Goal: Task Accomplishment & Management: Complete application form

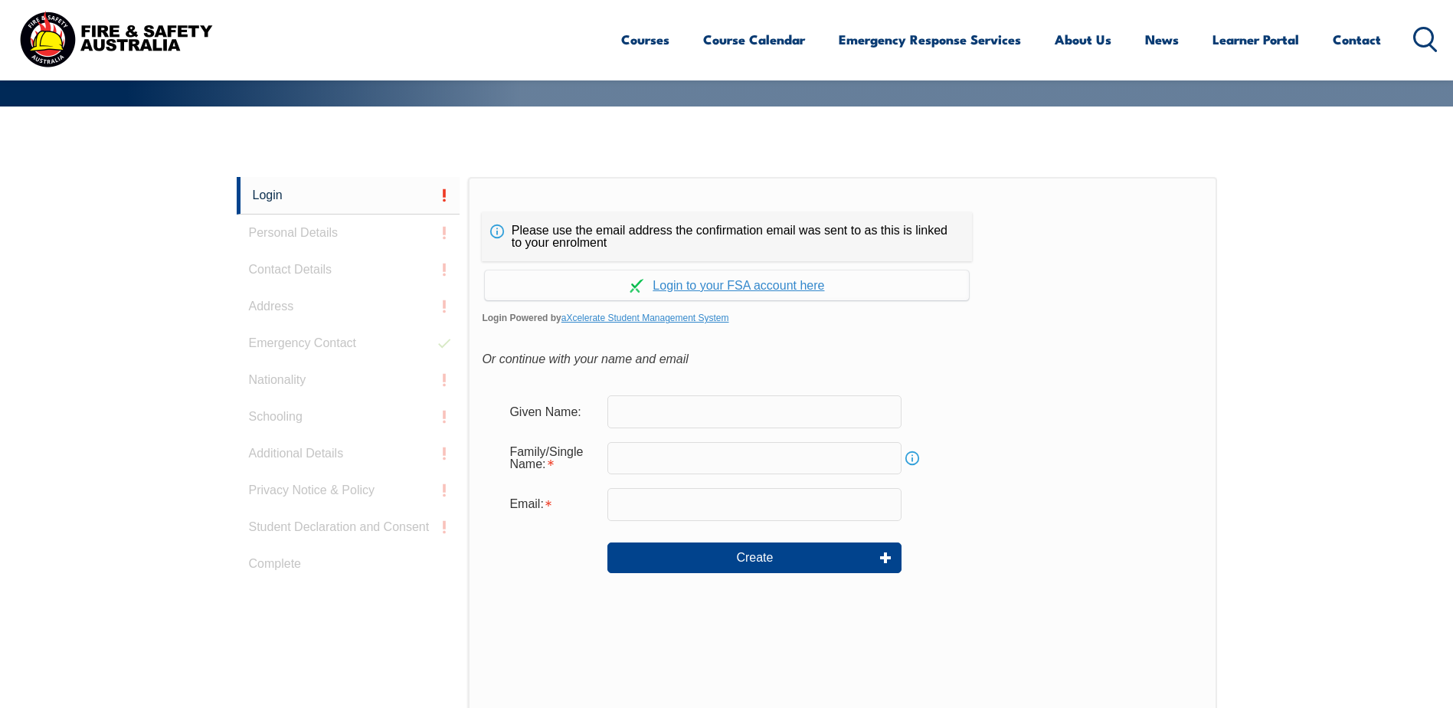
scroll to position [408, 0]
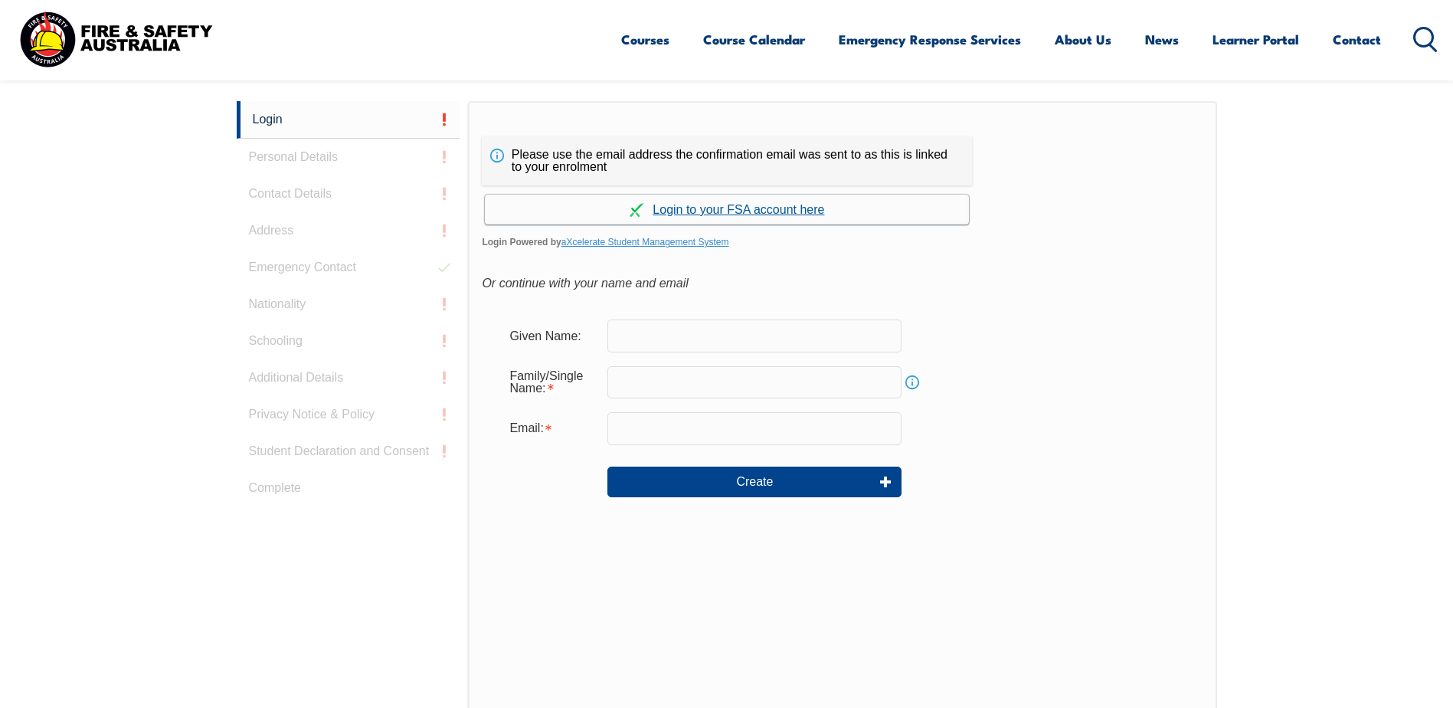
click at [668, 201] on link "Continue with aXcelerate" at bounding box center [727, 210] width 484 height 30
click at [544, 205] on link "Continue with aXcelerate" at bounding box center [727, 210] width 484 height 30
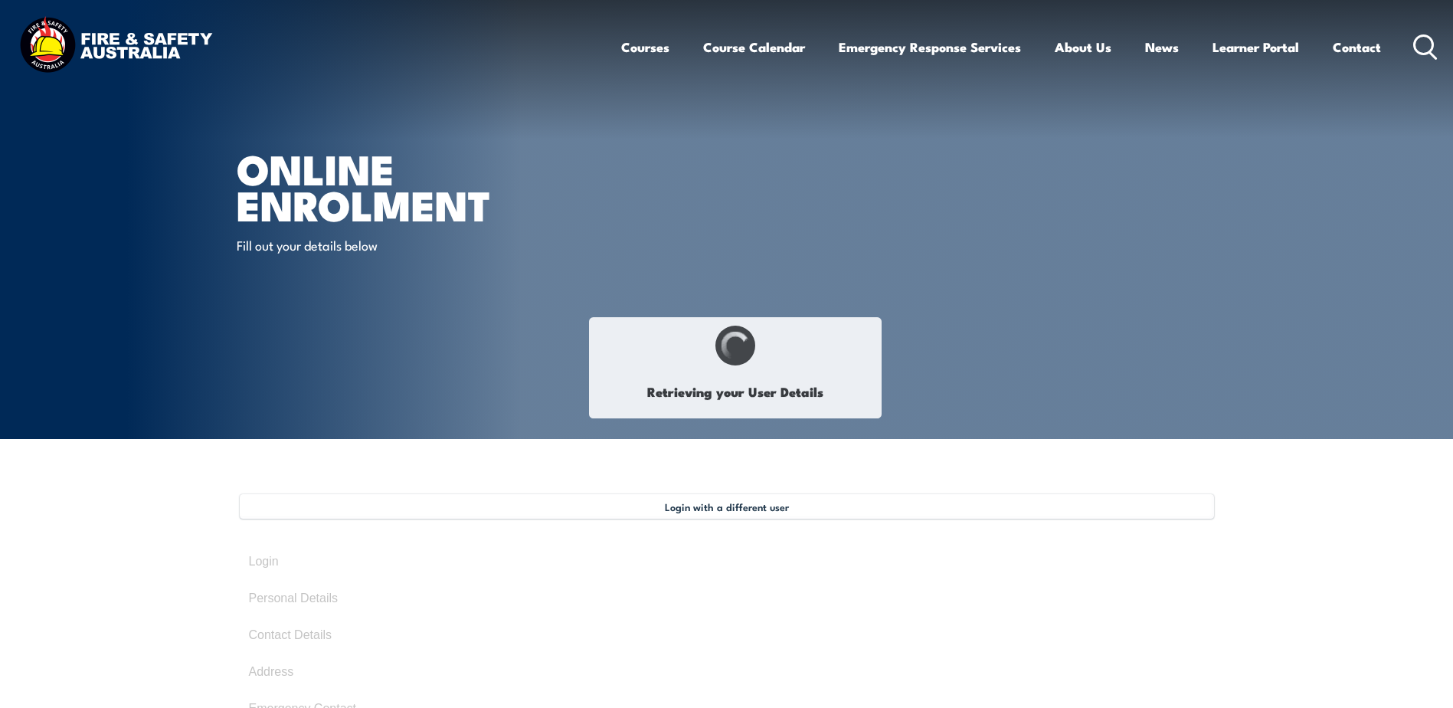
select select "Mr"
type input "[PERSON_NAME]"
type input "[DATE]"
type input "EXLFQ2KNR8"
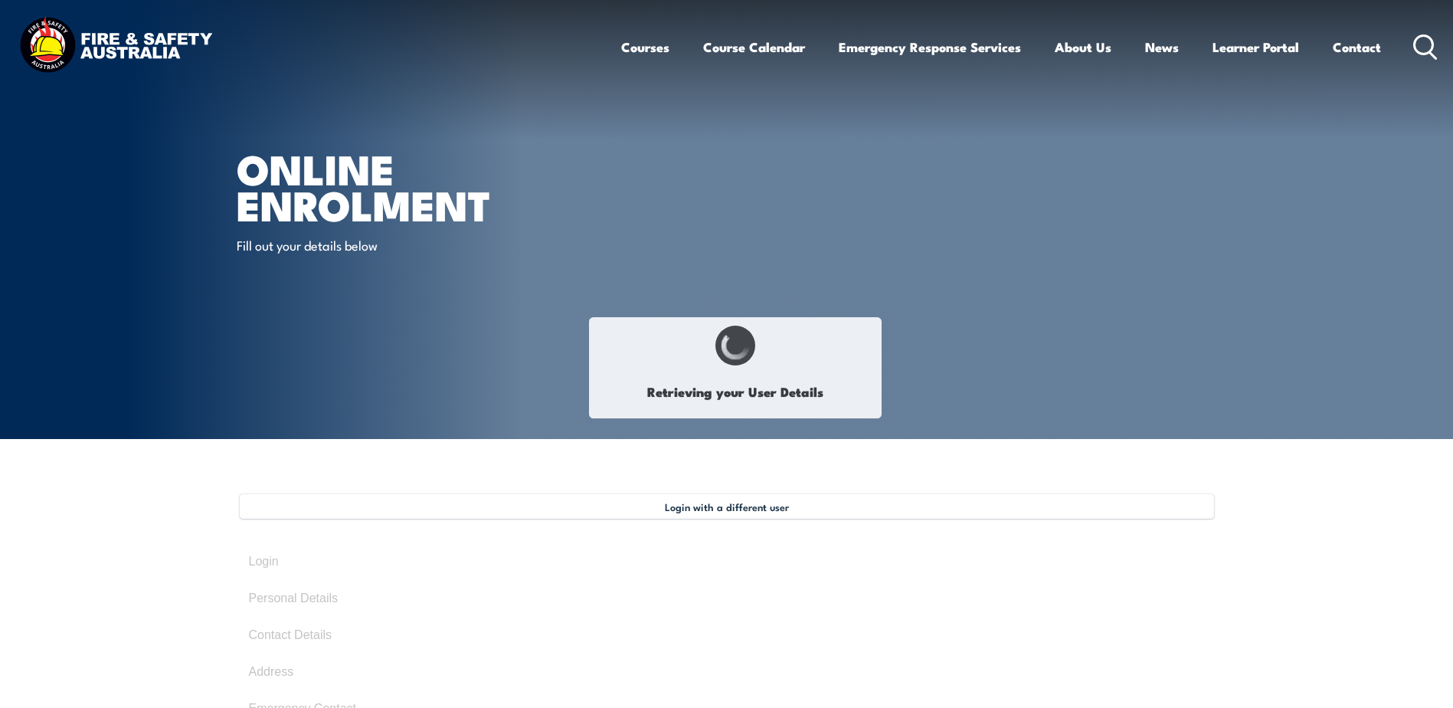
select select "M"
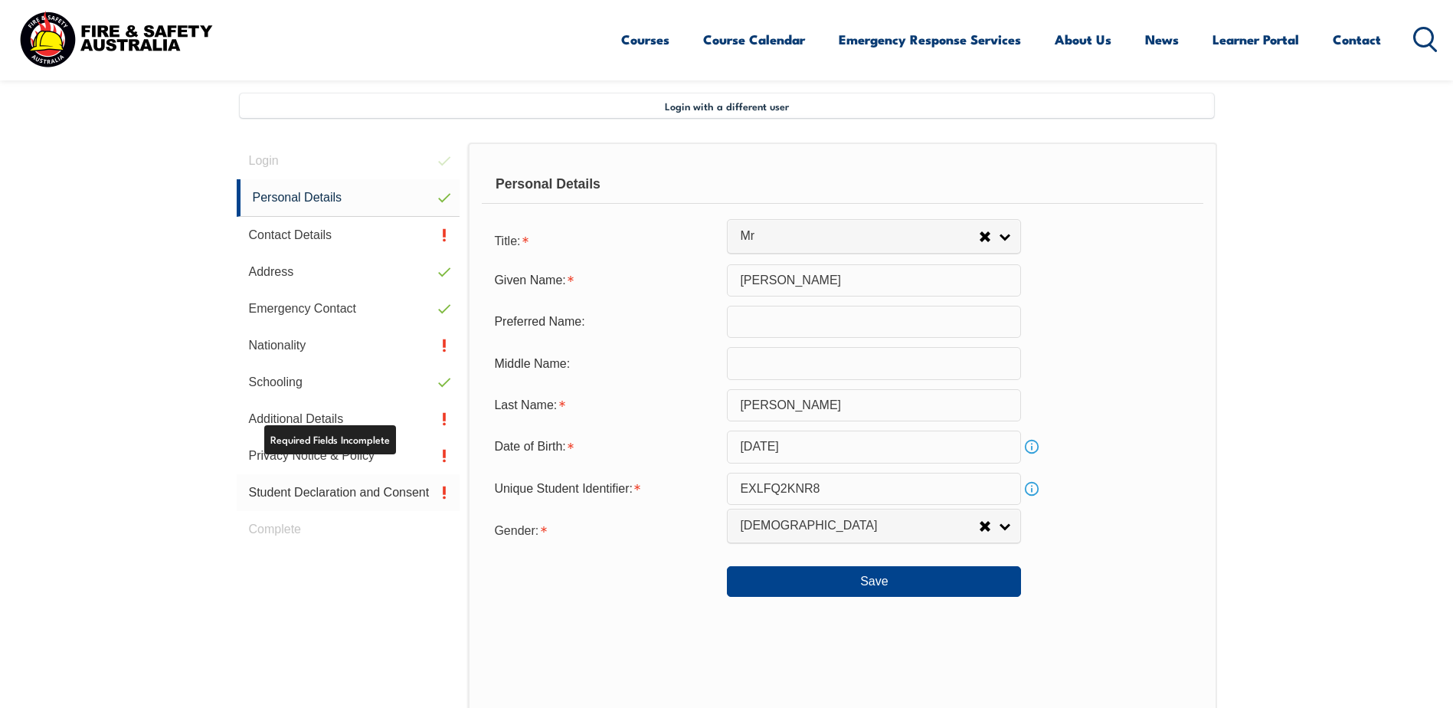
scroll to position [418, 0]
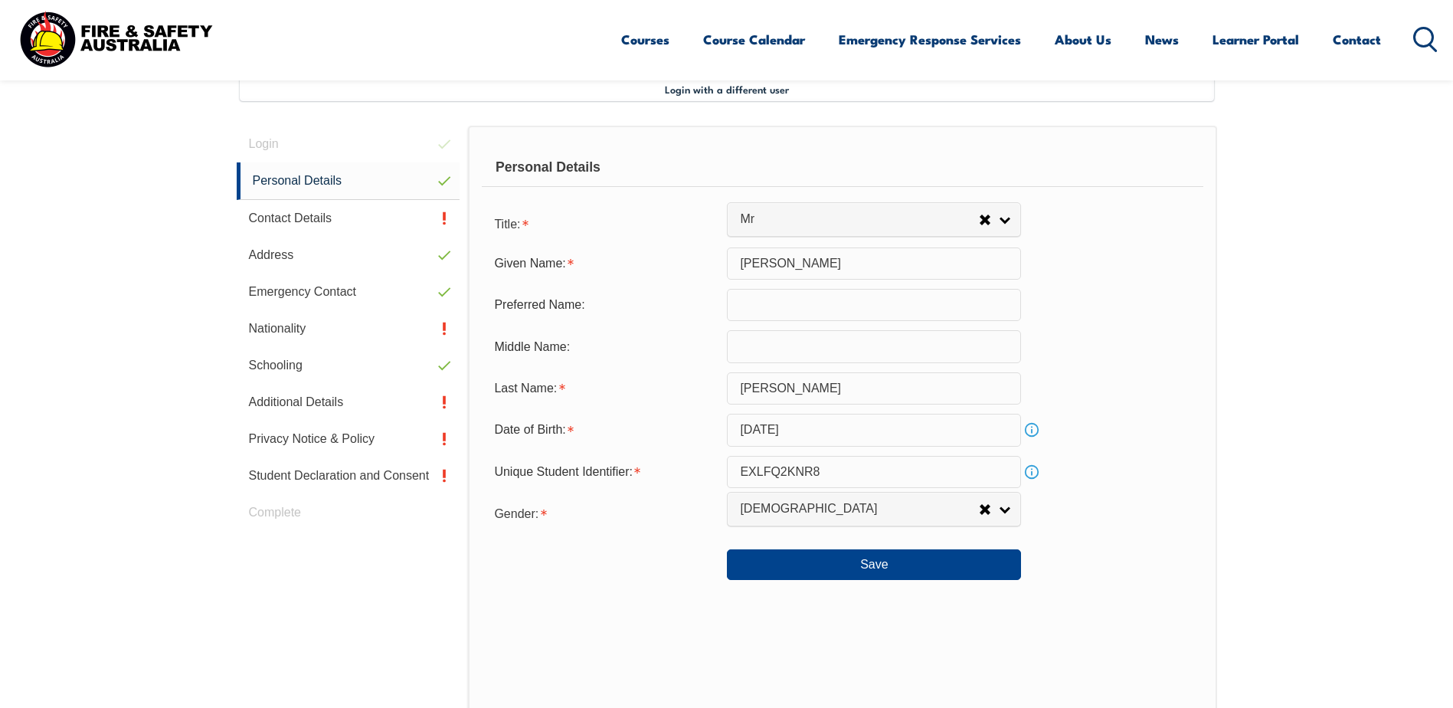
drag, startPoint x: 749, startPoint y: 304, endPoint x: 742, endPoint y: 308, distance: 7.9
click at [749, 303] on input "text" at bounding box center [874, 305] width 294 height 32
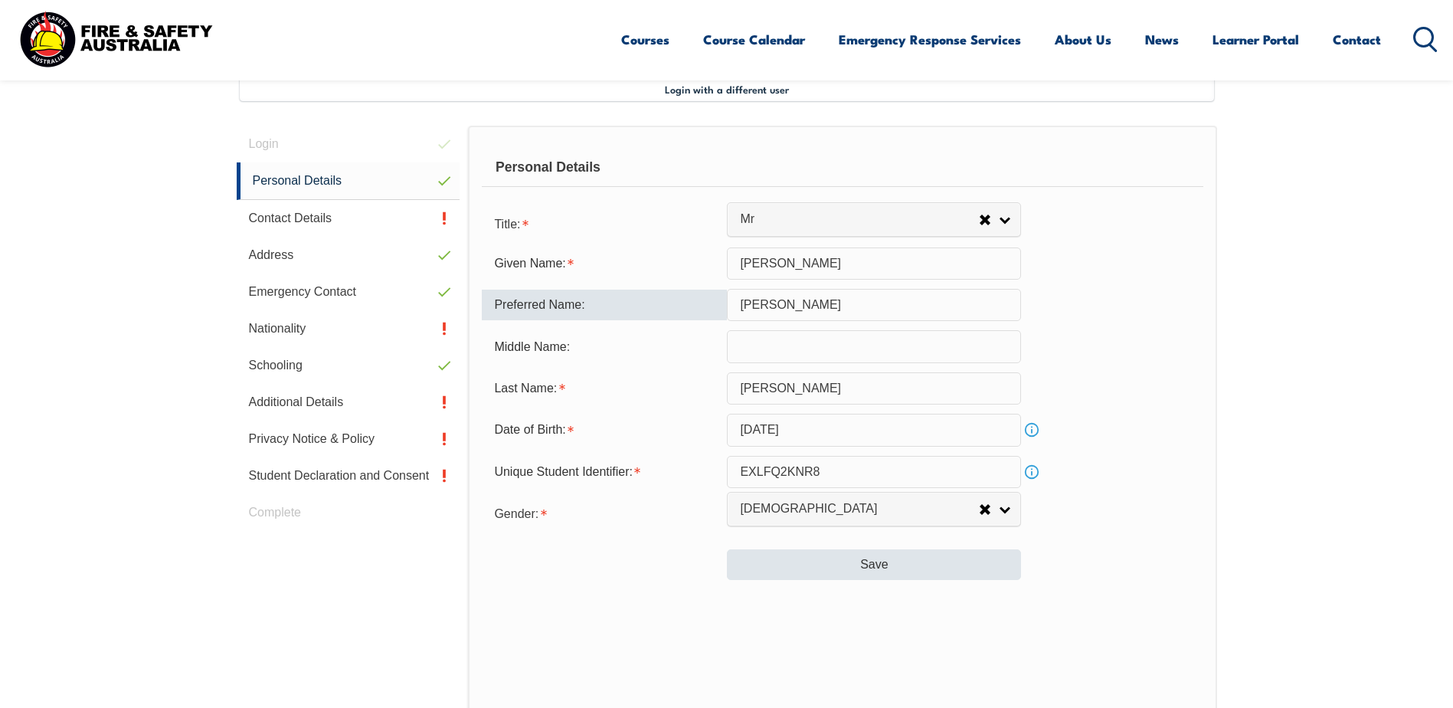
type input "[PERSON_NAME]"
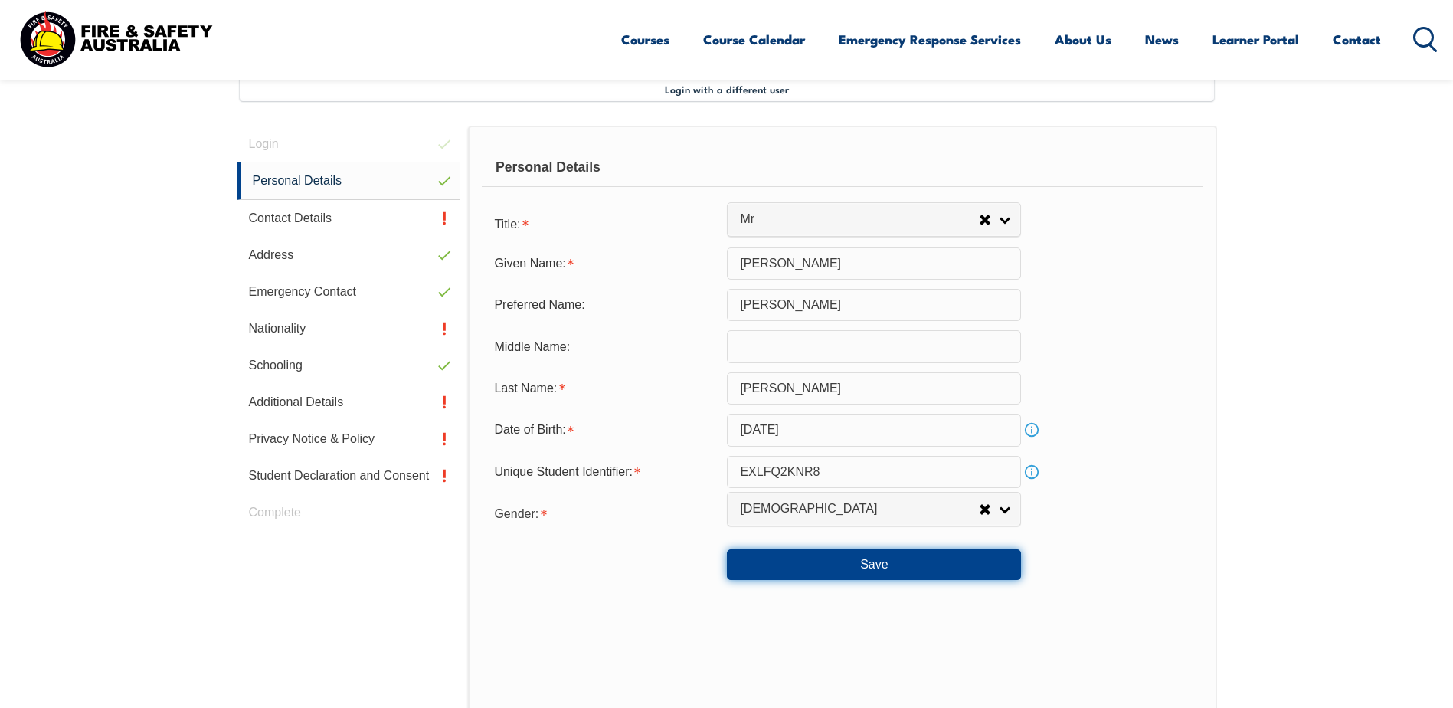
click at [884, 569] on button "Save" at bounding box center [874, 564] width 294 height 31
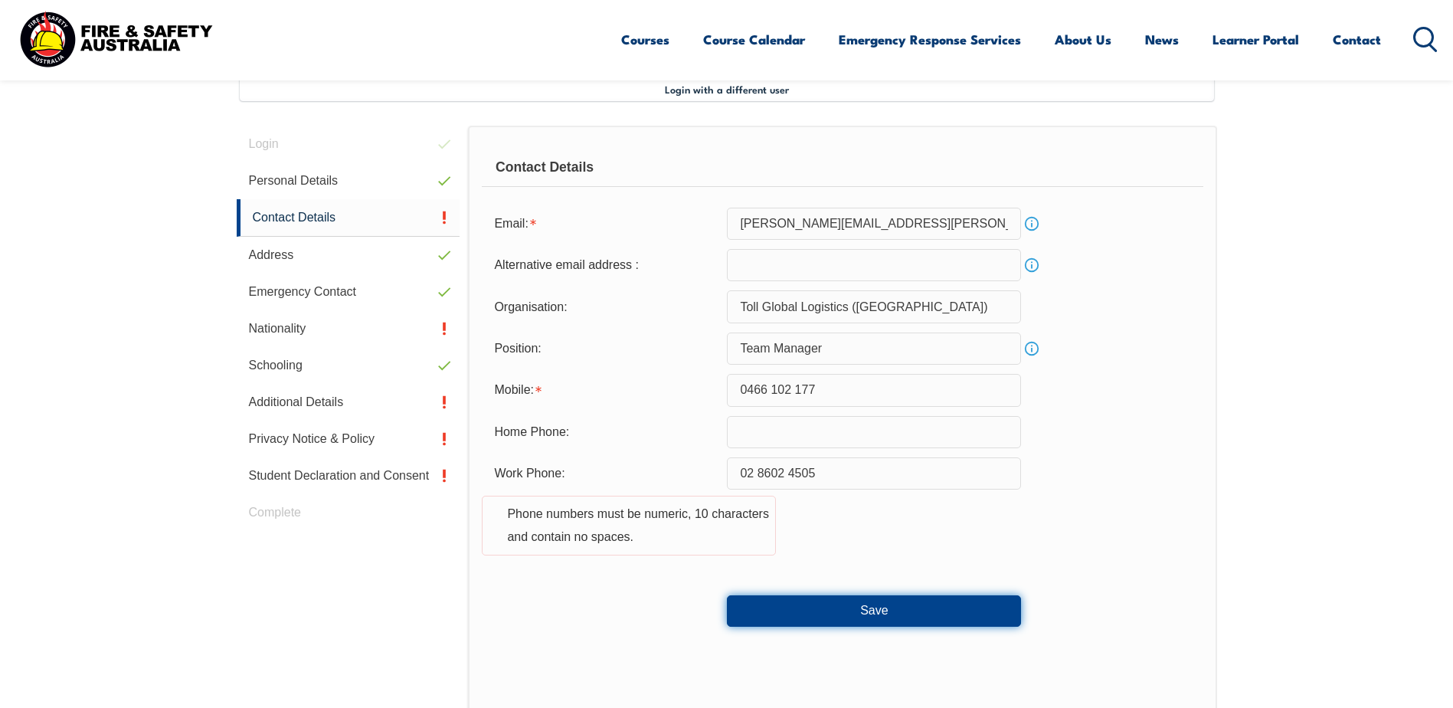
click at [866, 611] on button "Save" at bounding box center [874, 610] width 294 height 31
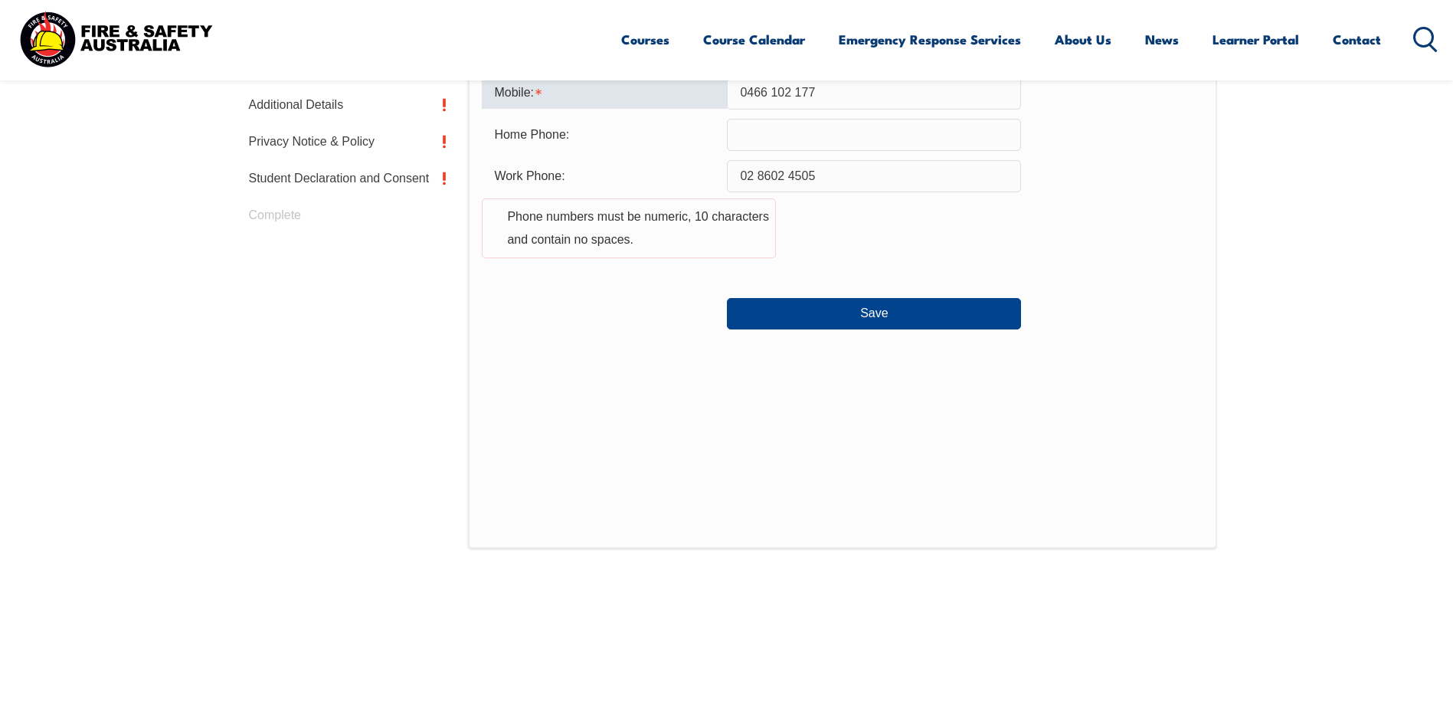
scroll to position [485, 0]
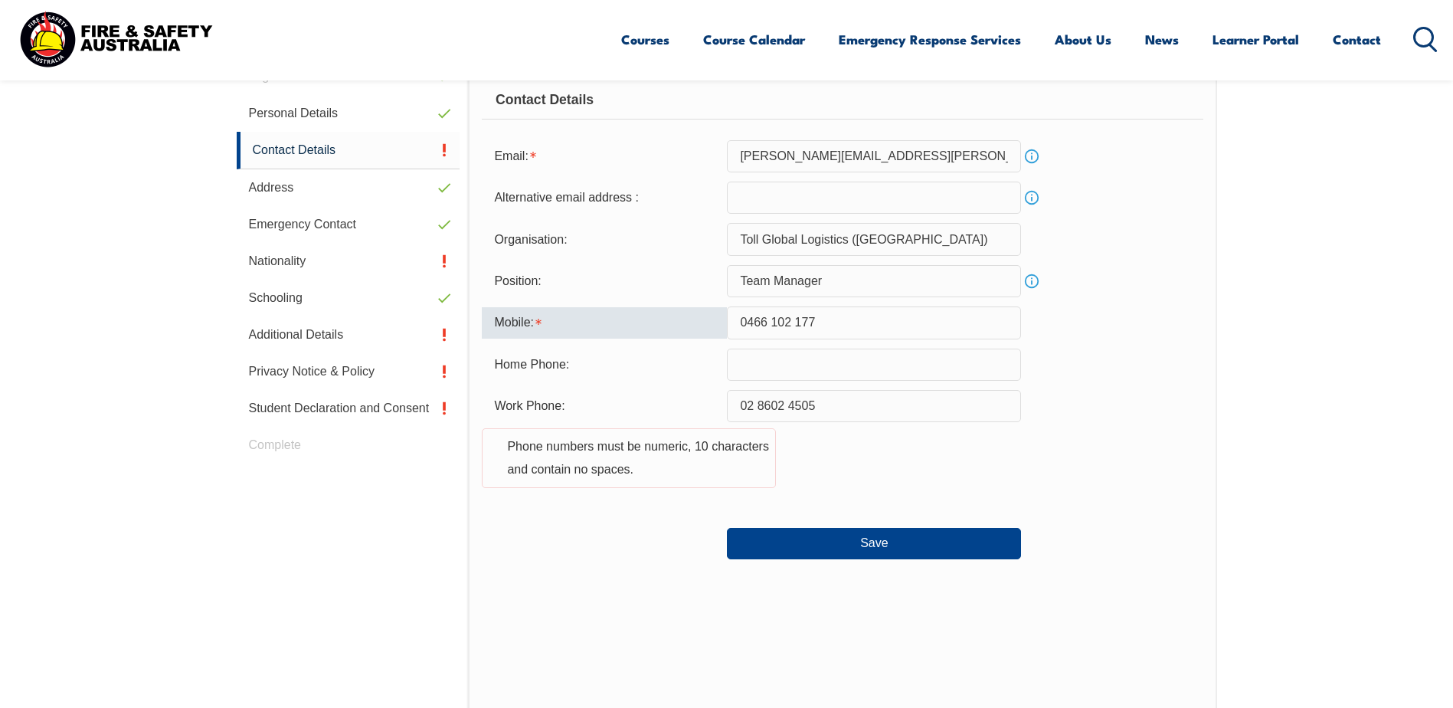
click at [767, 320] on input "0466 102 177" at bounding box center [874, 322] width 294 height 32
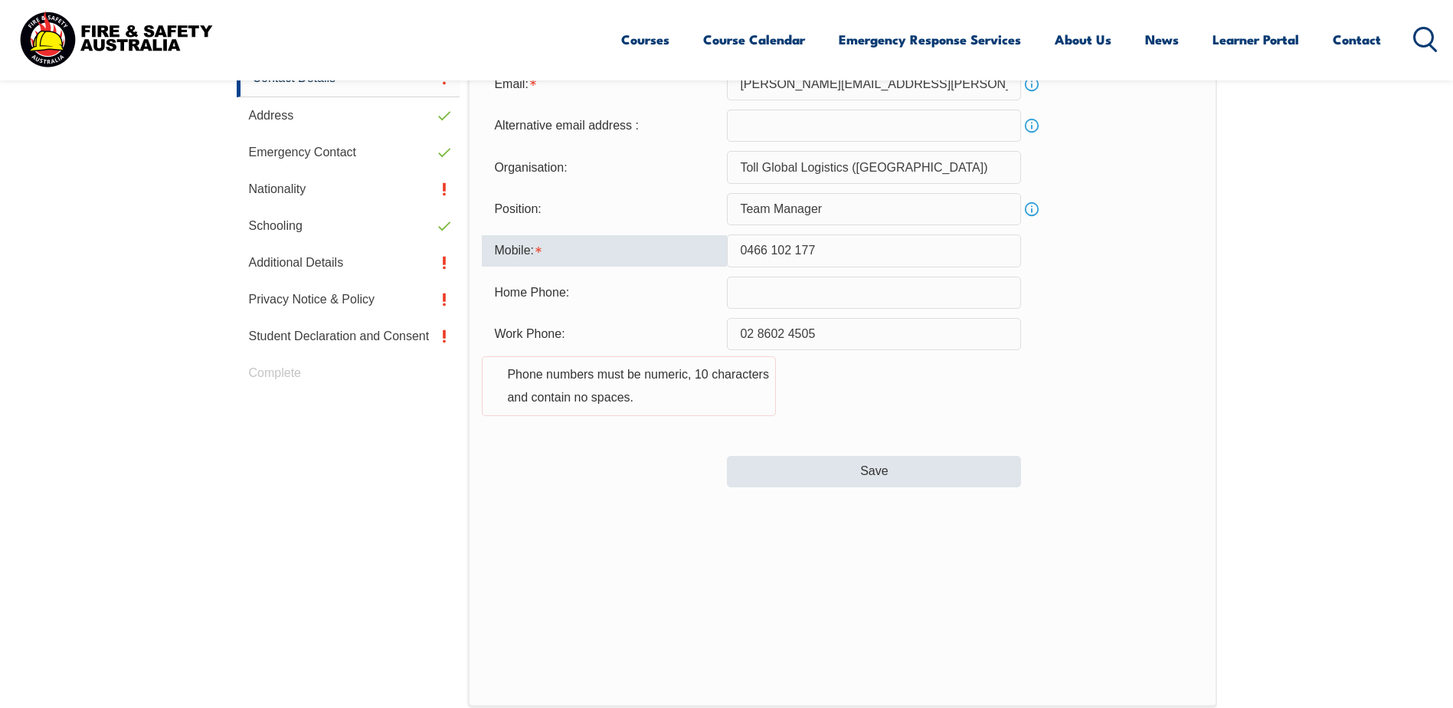
scroll to position [562, 0]
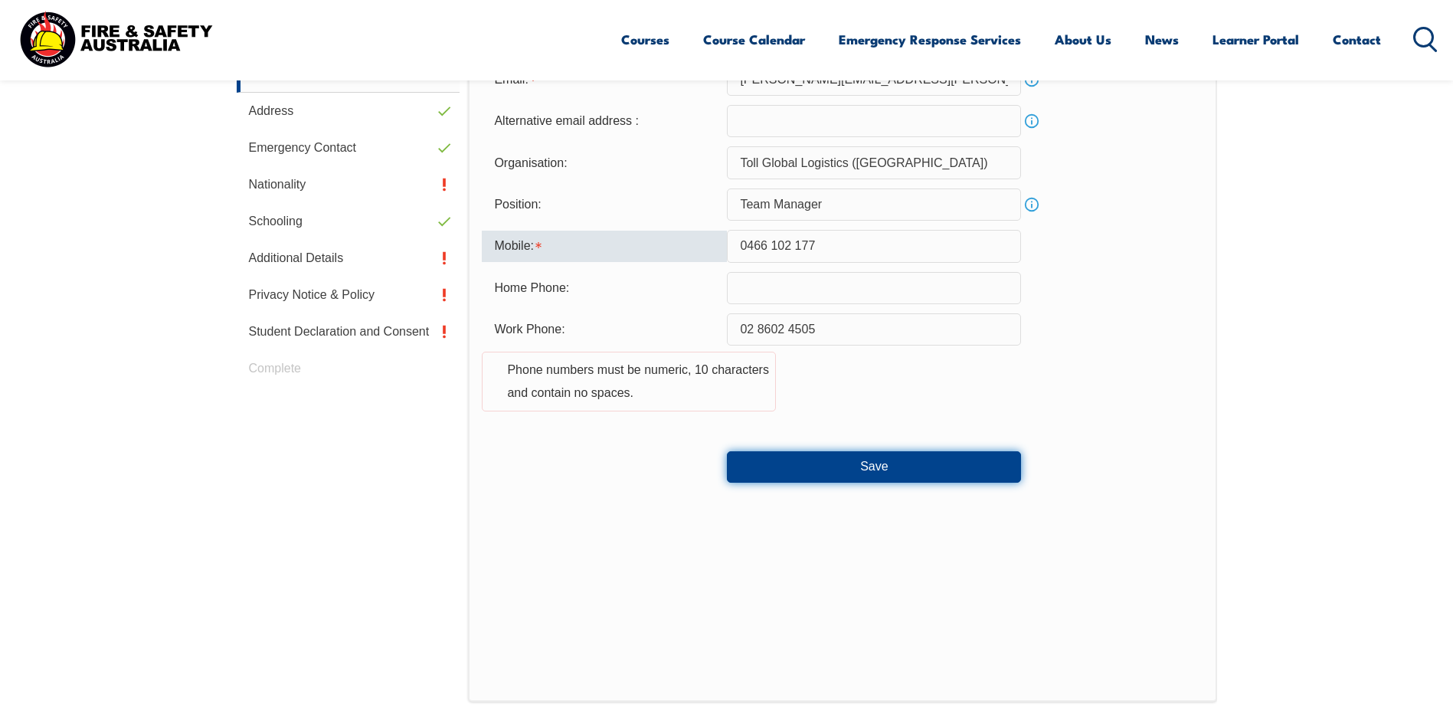
click at [889, 463] on button "Save" at bounding box center [874, 466] width 294 height 31
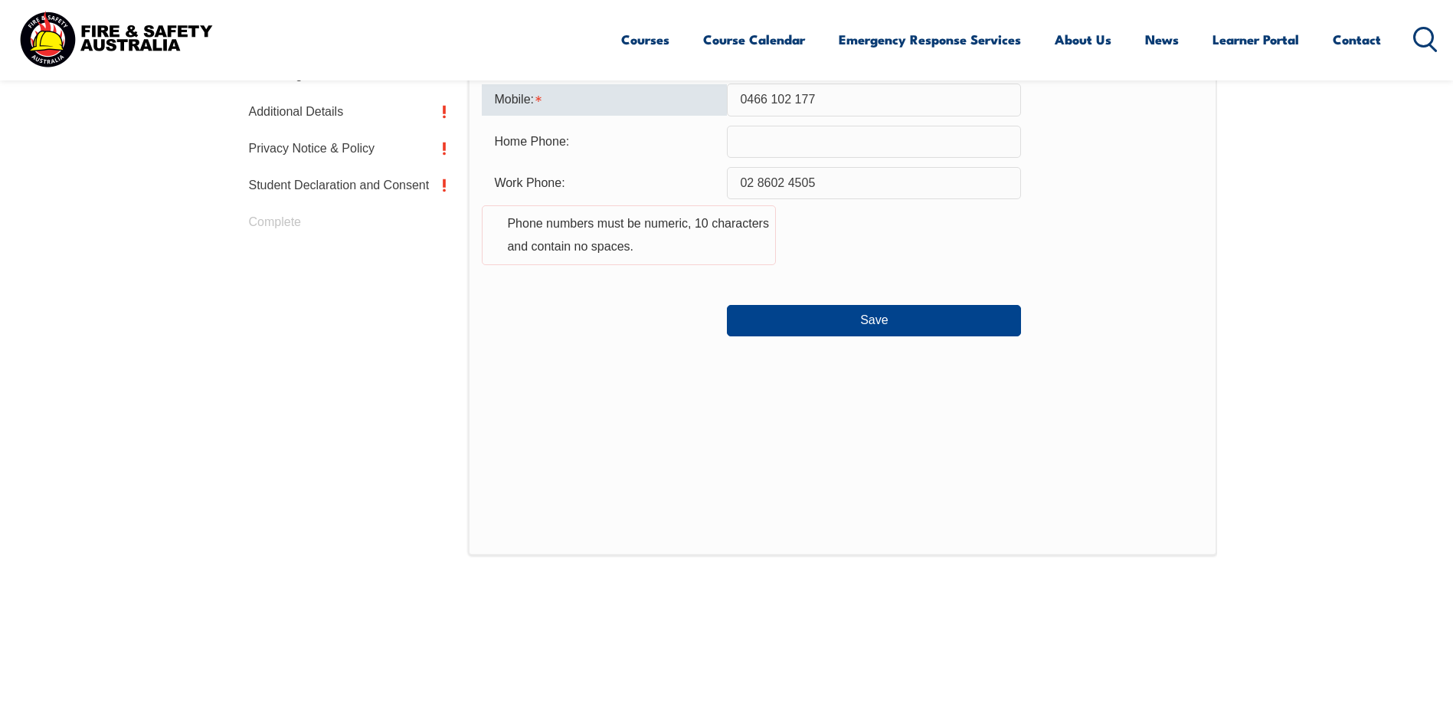
scroll to position [715, 0]
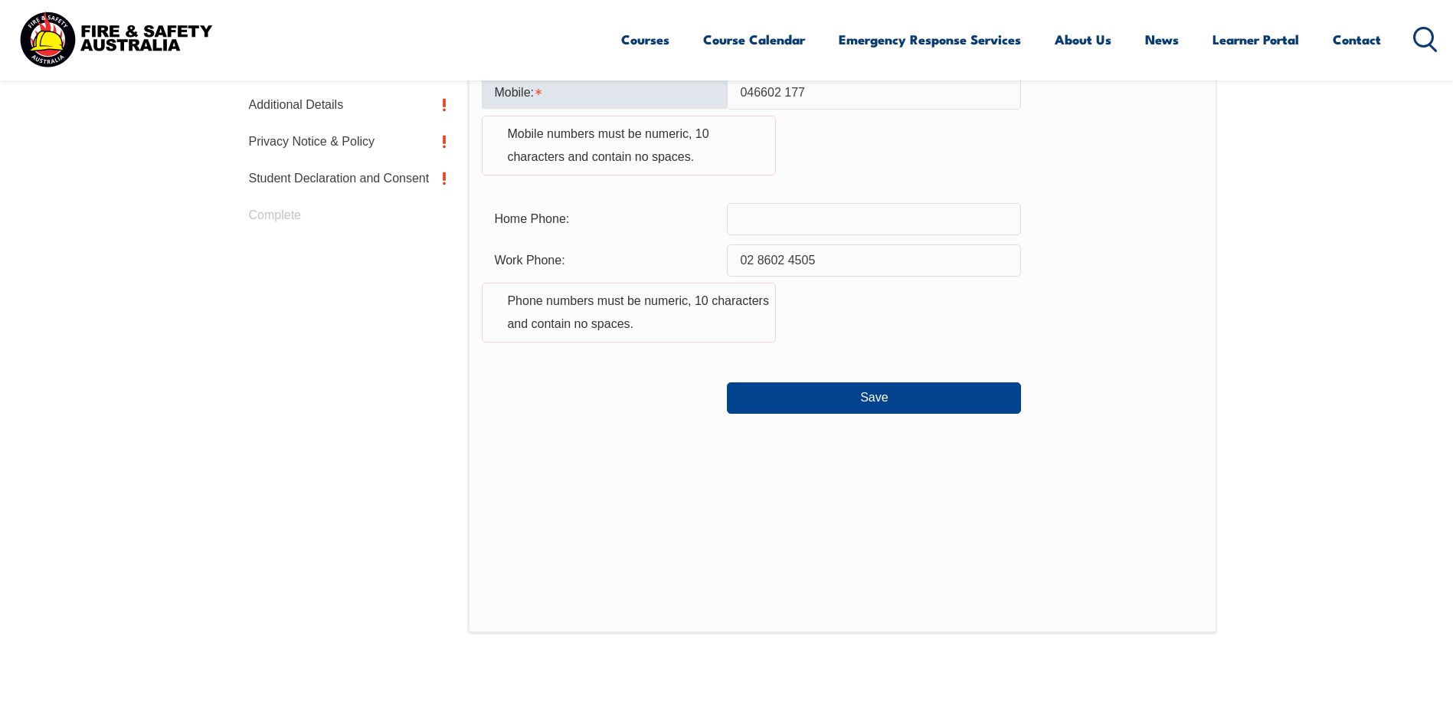
click at [781, 90] on input "046602 177" at bounding box center [874, 93] width 294 height 32
click at [888, 395] on button "Save" at bounding box center [874, 397] width 294 height 31
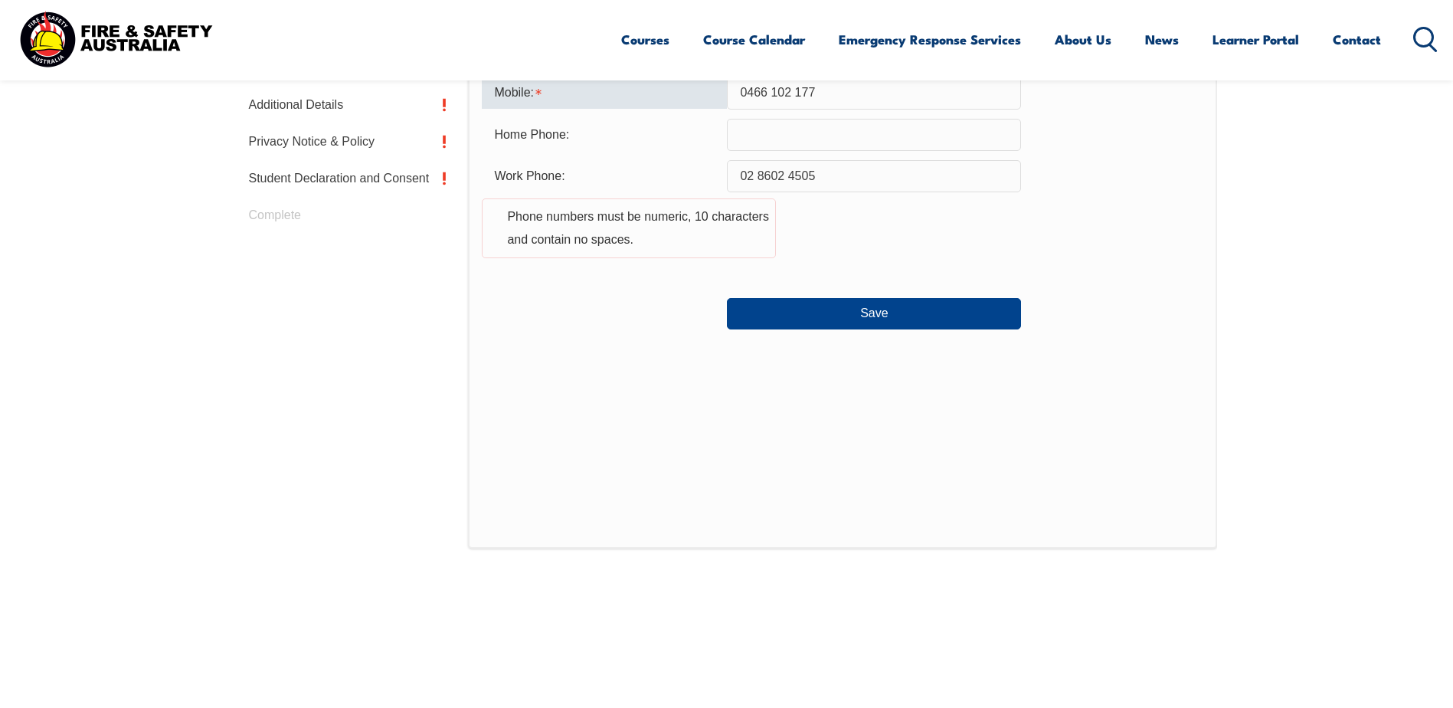
scroll to position [485, 0]
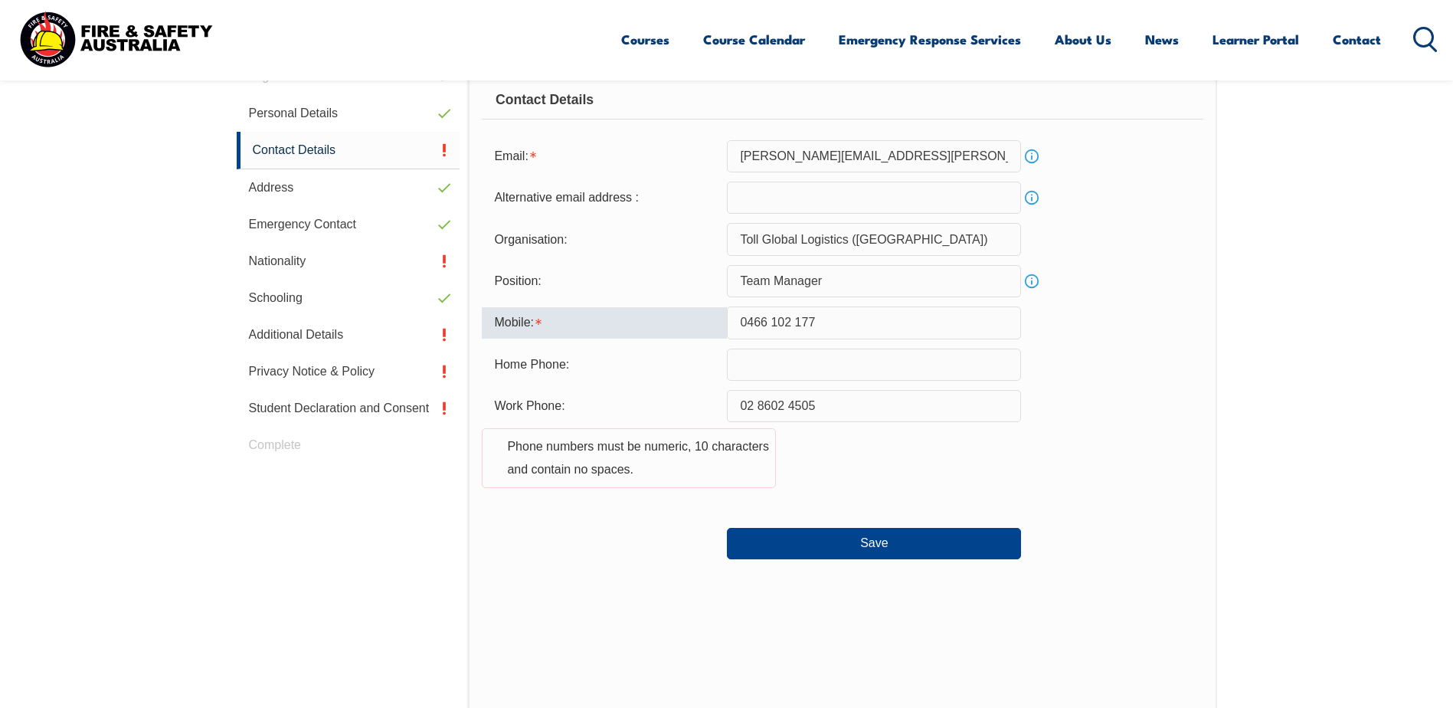
drag, startPoint x: 768, startPoint y: 321, endPoint x: 777, endPoint y: 324, distance: 9.7
click at [768, 321] on input "0466 102 177" at bounding box center [874, 322] width 294 height 32
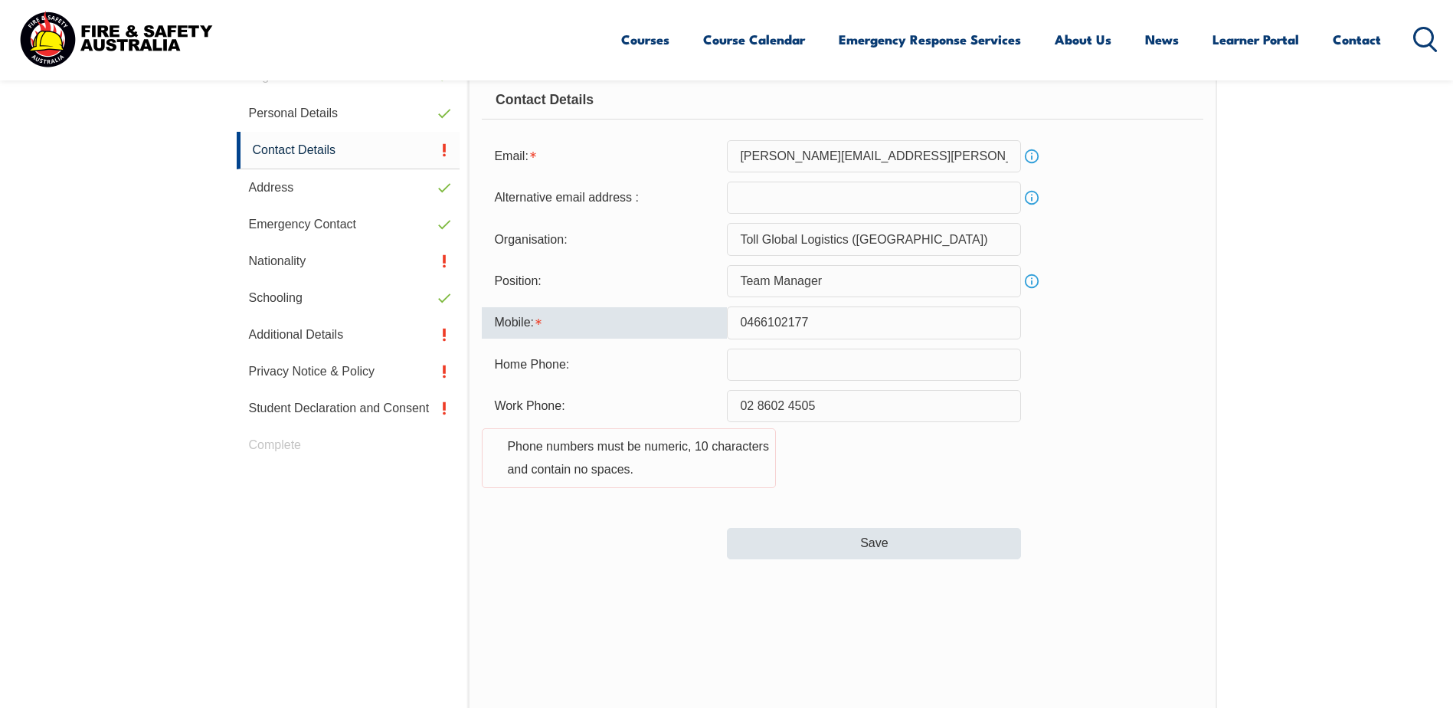
type input "0466102177"
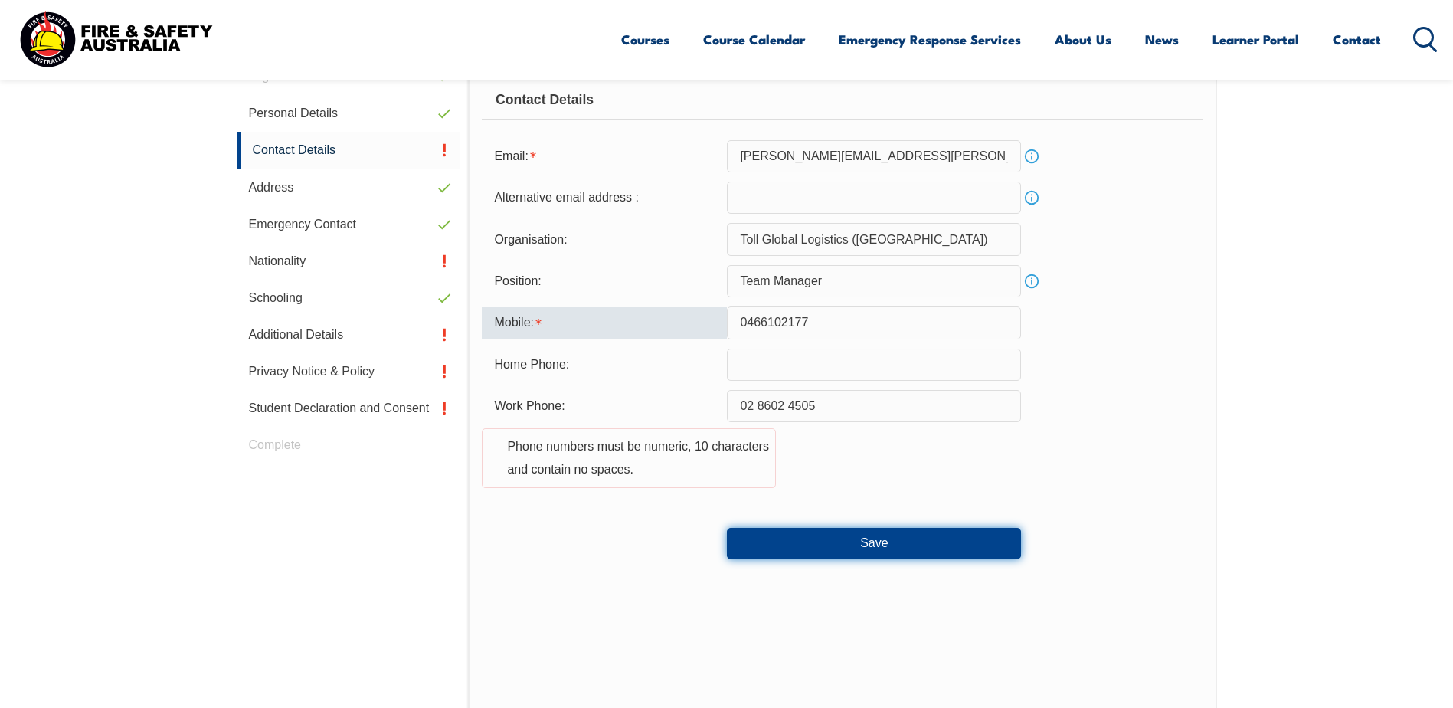
click at [864, 552] on button "Save" at bounding box center [874, 543] width 294 height 31
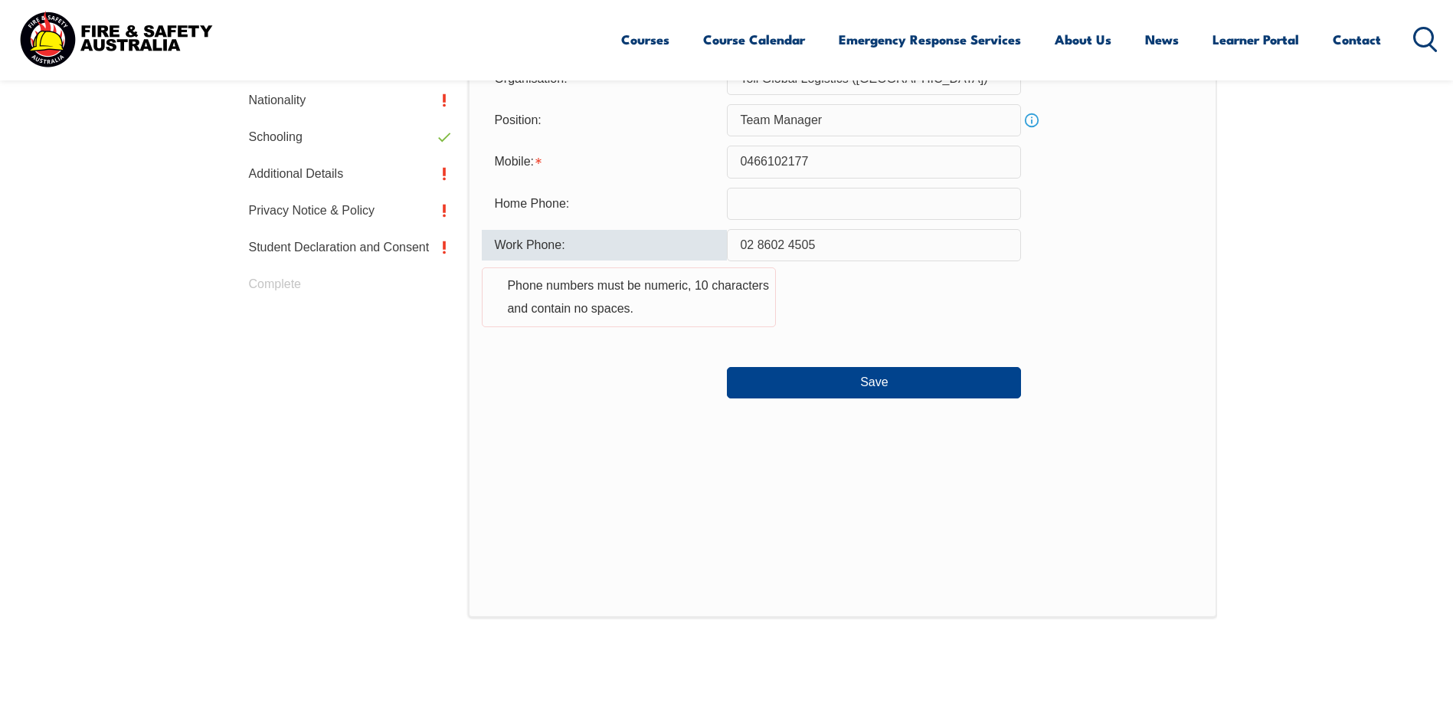
scroll to position [645, 0]
click at [841, 385] on button "Save" at bounding box center [874, 383] width 294 height 31
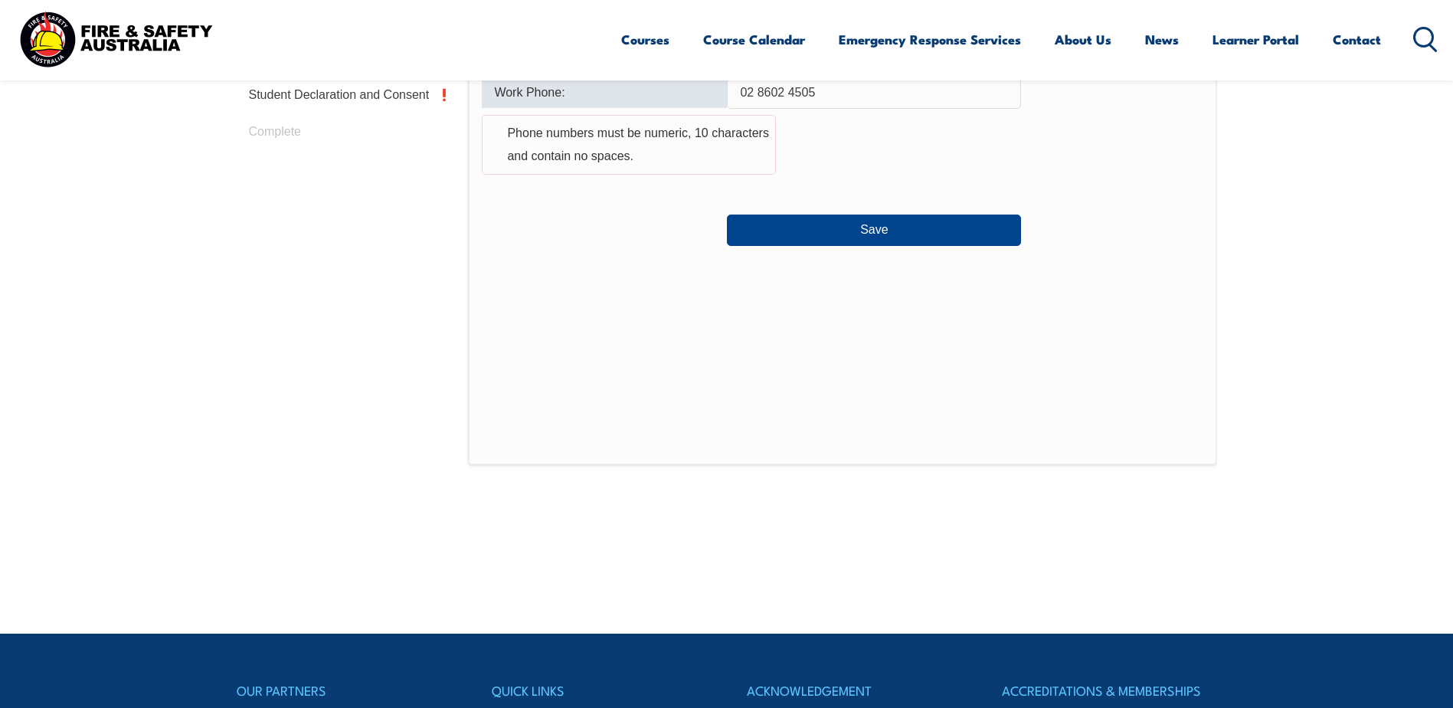
scroll to position [492, 0]
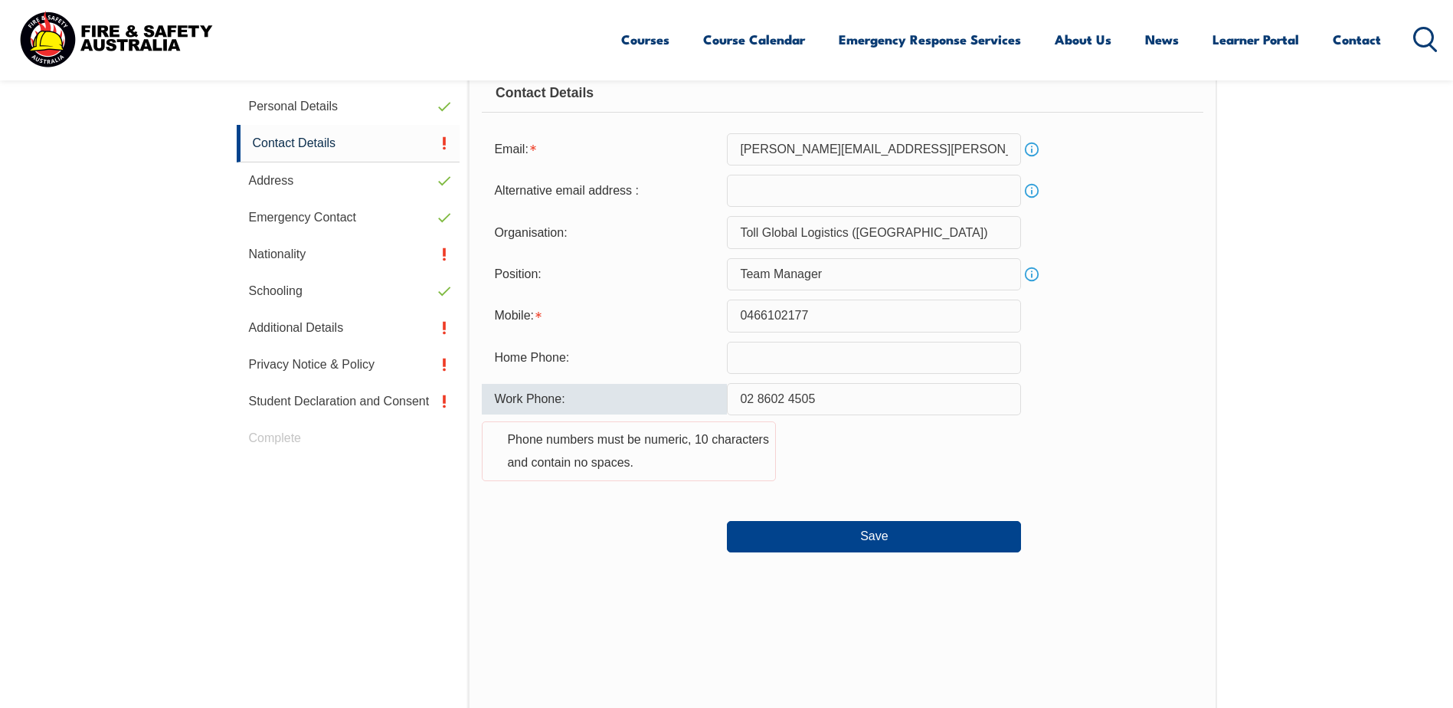
click at [752, 397] on input "02 8602 4505" at bounding box center [874, 399] width 294 height 32
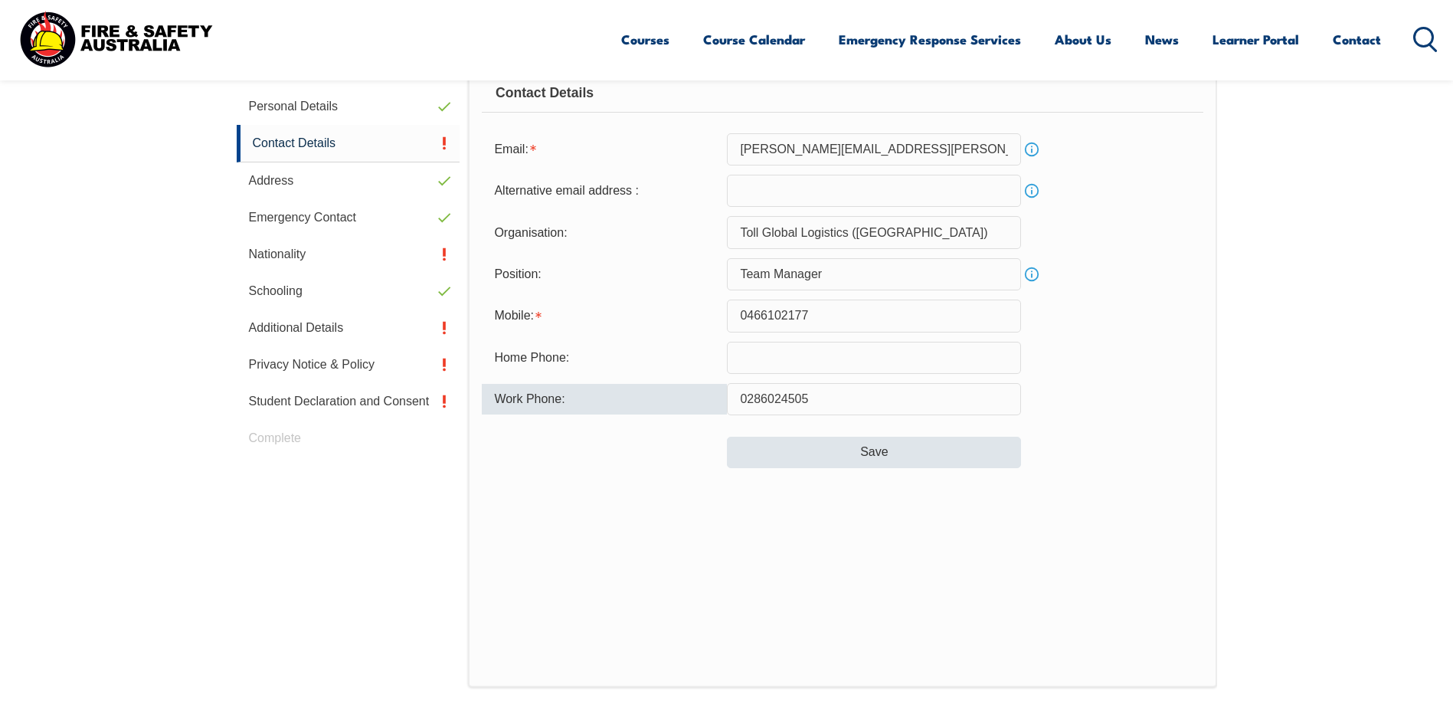
type input "0286024505"
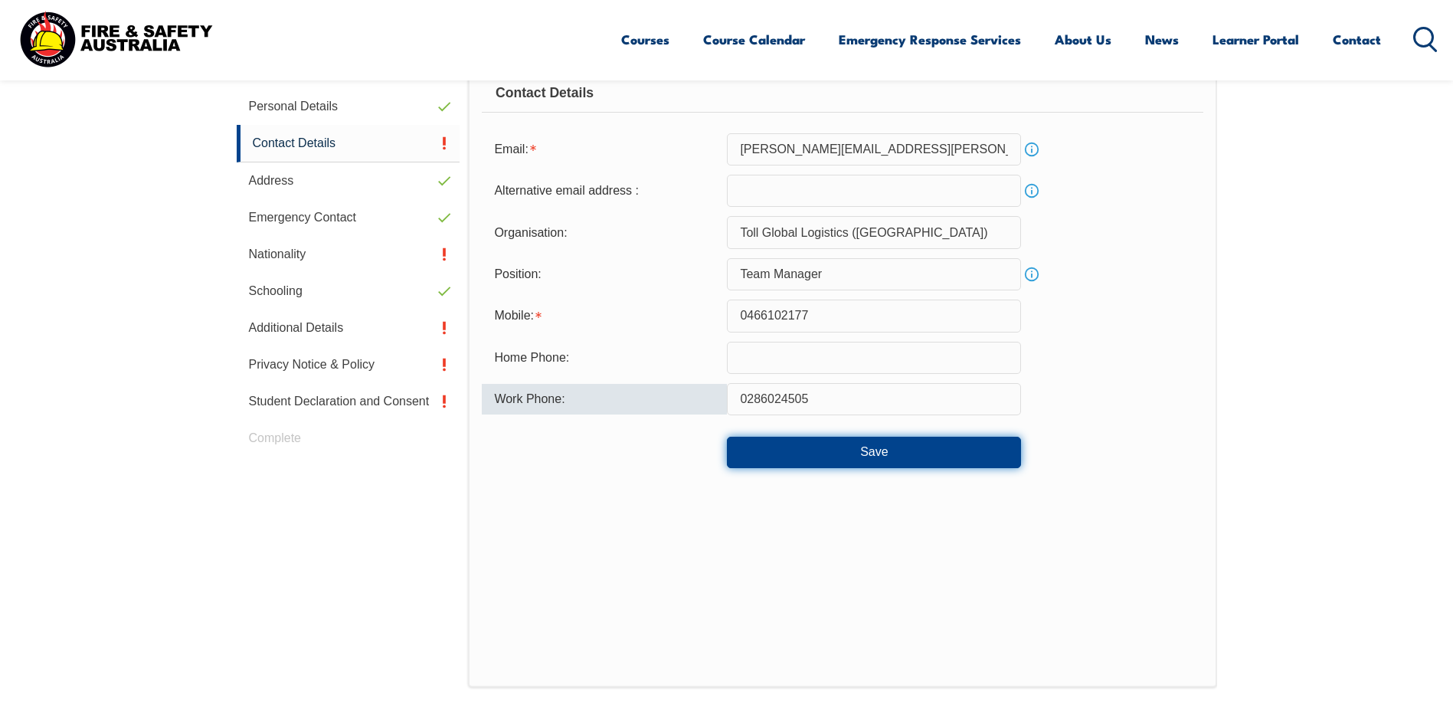
click at [860, 448] on button "Save" at bounding box center [874, 452] width 294 height 31
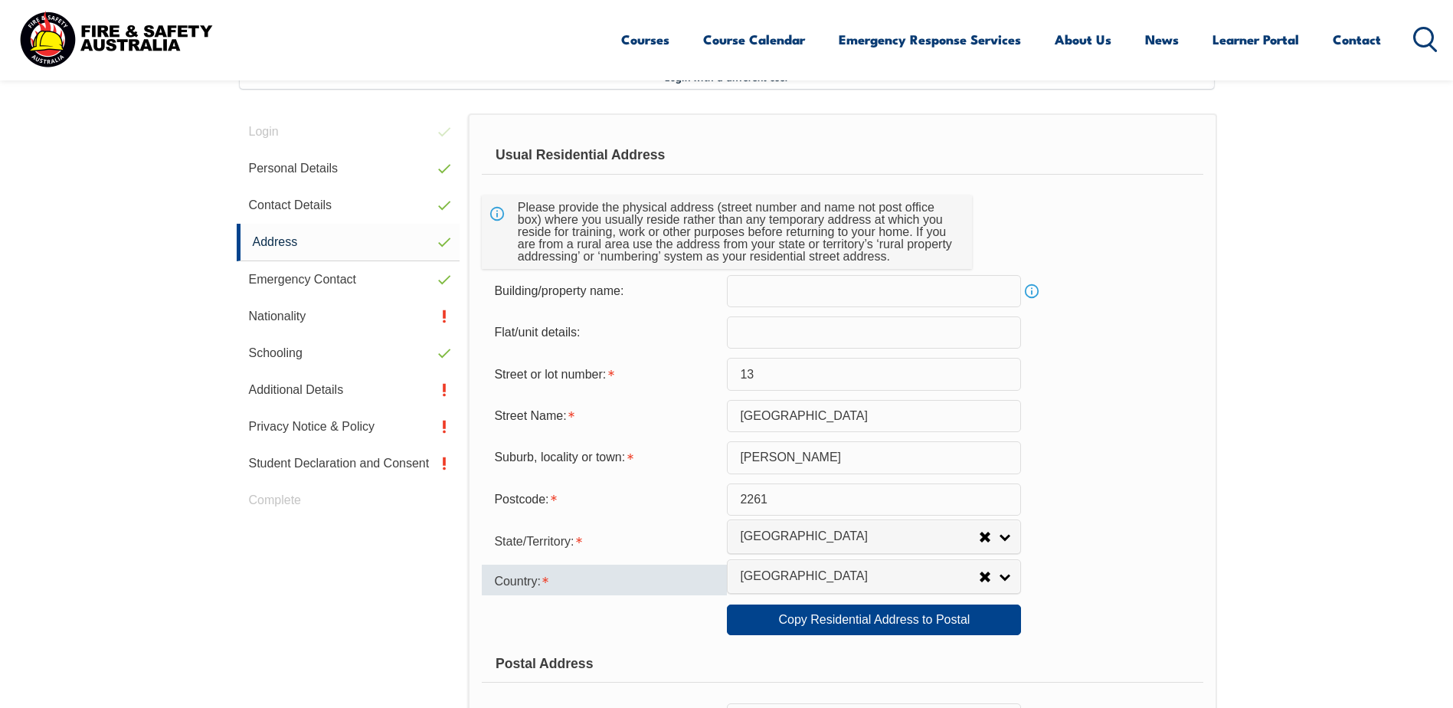
scroll to position [418, 0]
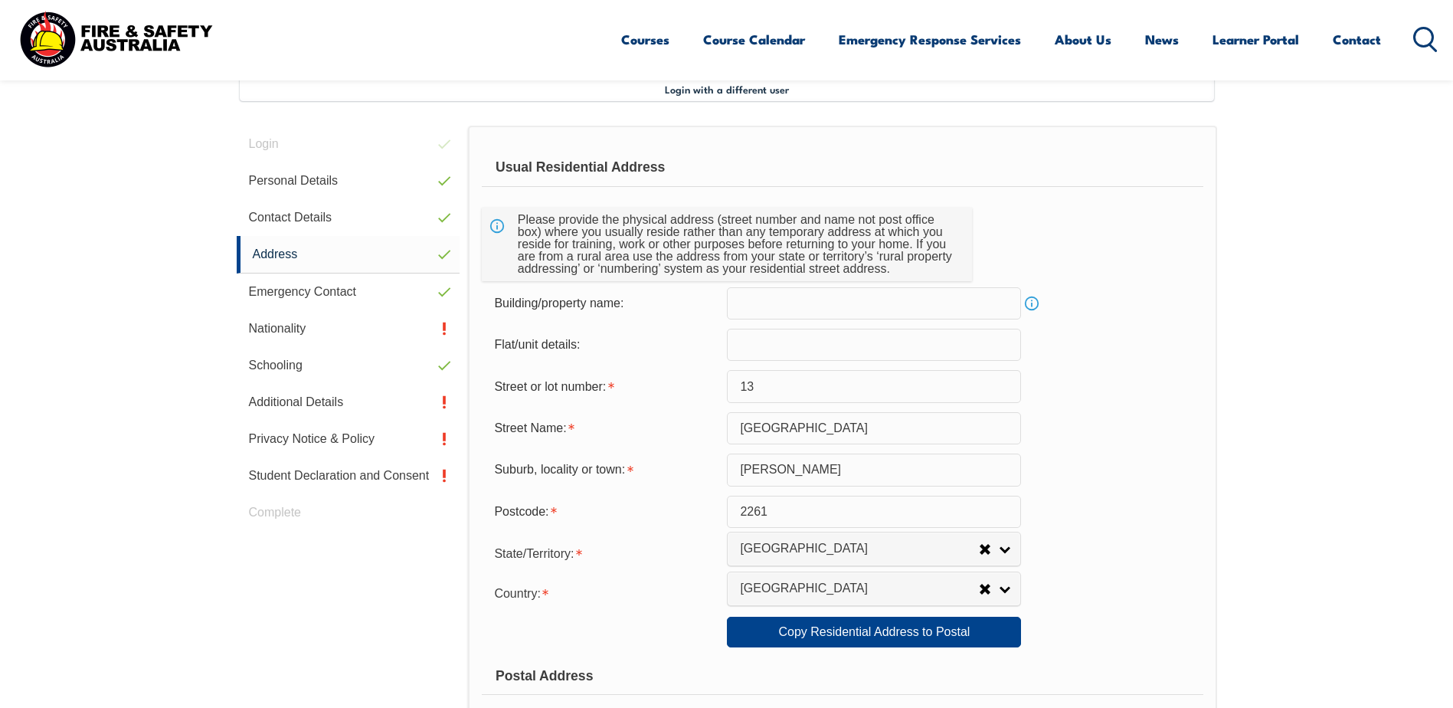
click at [761, 378] on input "13" at bounding box center [874, 386] width 294 height 32
type input "17"
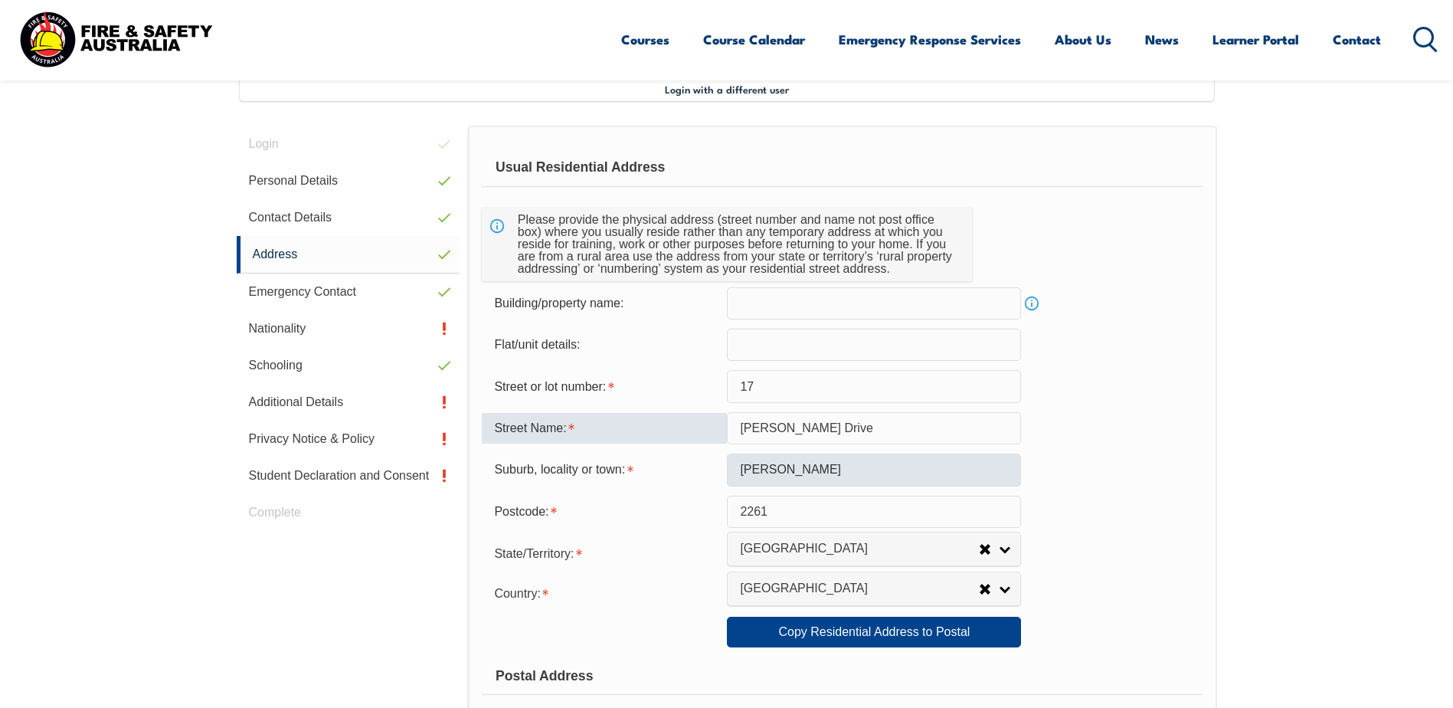
type input "[PERSON_NAME] Drive"
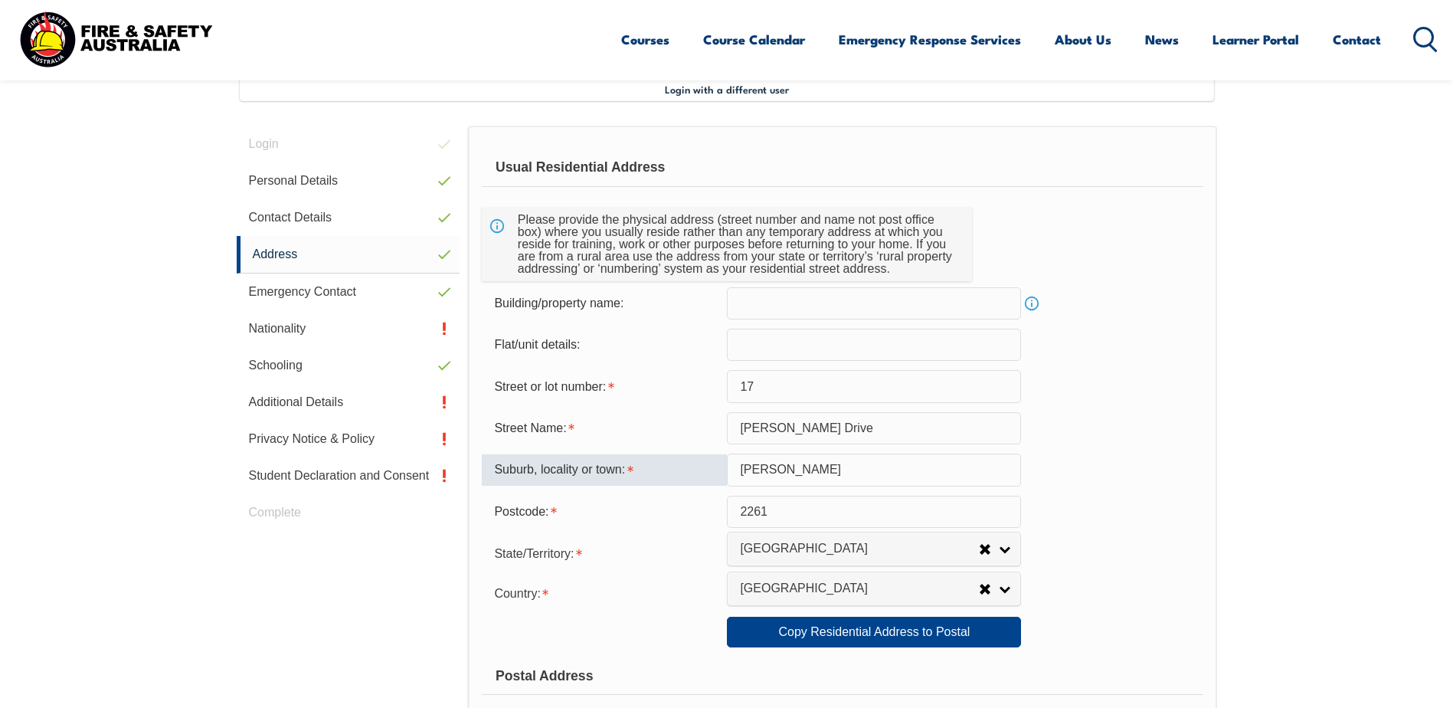
drag, startPoint x: 850, startPoint y: 473, endPoint x: 729, endPoint y: 491, distance: 121.7
click at [729, 491] on form "Usual Residential Address Please provide the physical address (street number an…" at bounding box center [842, 639] width 721 height 981
type input "Woongarrah"
click at [768, 516] on input "2261" at bounding box center [874, 512] width 294 height 32
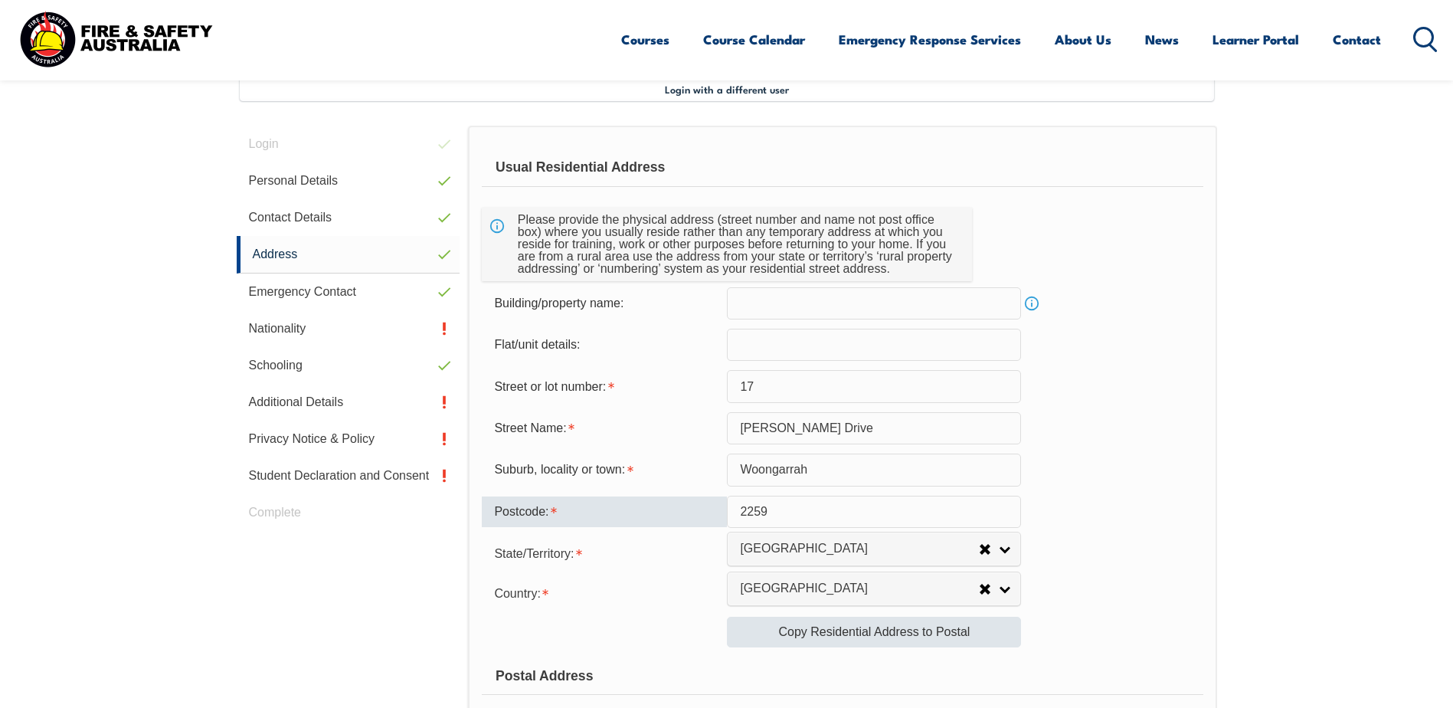
type input "2259"
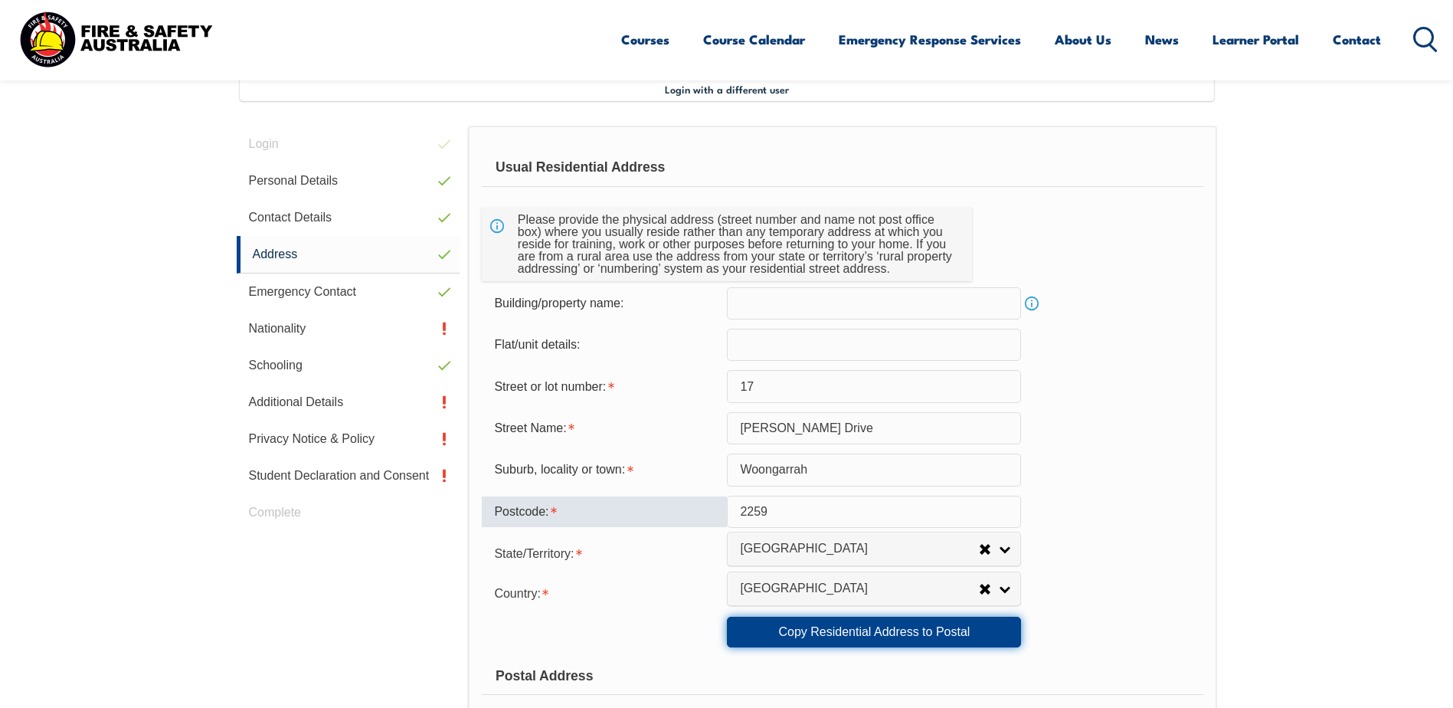
click at [848, 638] on link "Copy Residential Address to Postal" at bounding box center [874, 632] width 294 height 31
type input "17"
type input "[PERSON_NAME] Drive"
type input "Woongarrah"
type input "2259"
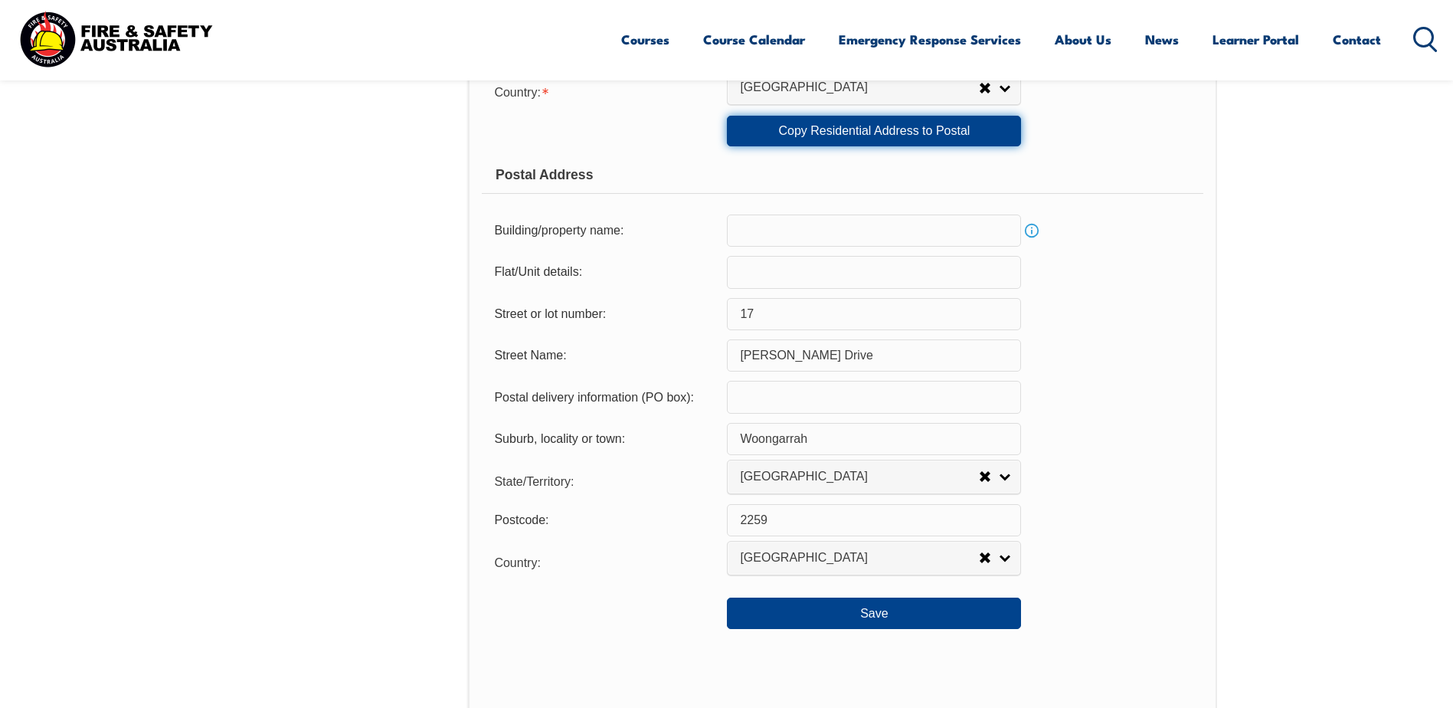
scroll to position [954, 0]
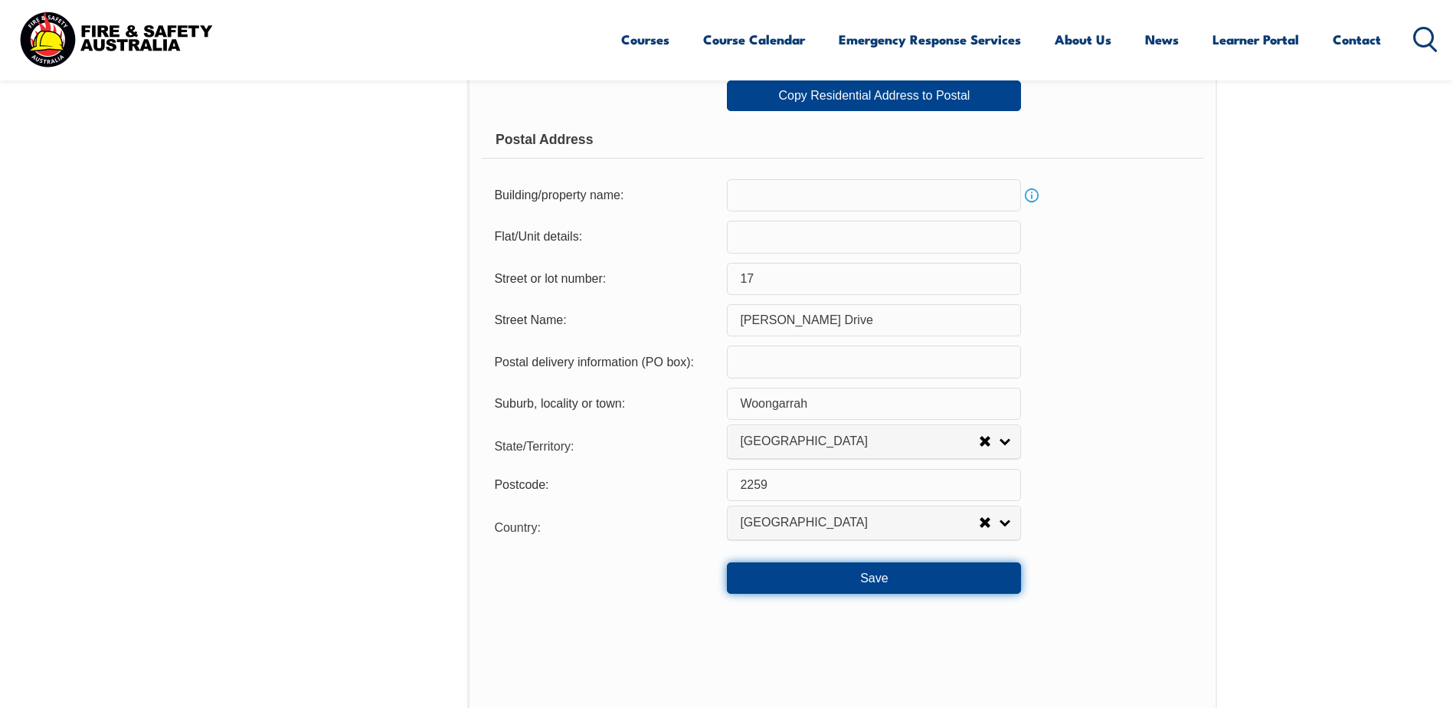
click at [886, 583] on button "Save" at bounding box center [874, 577] width 294 height 31
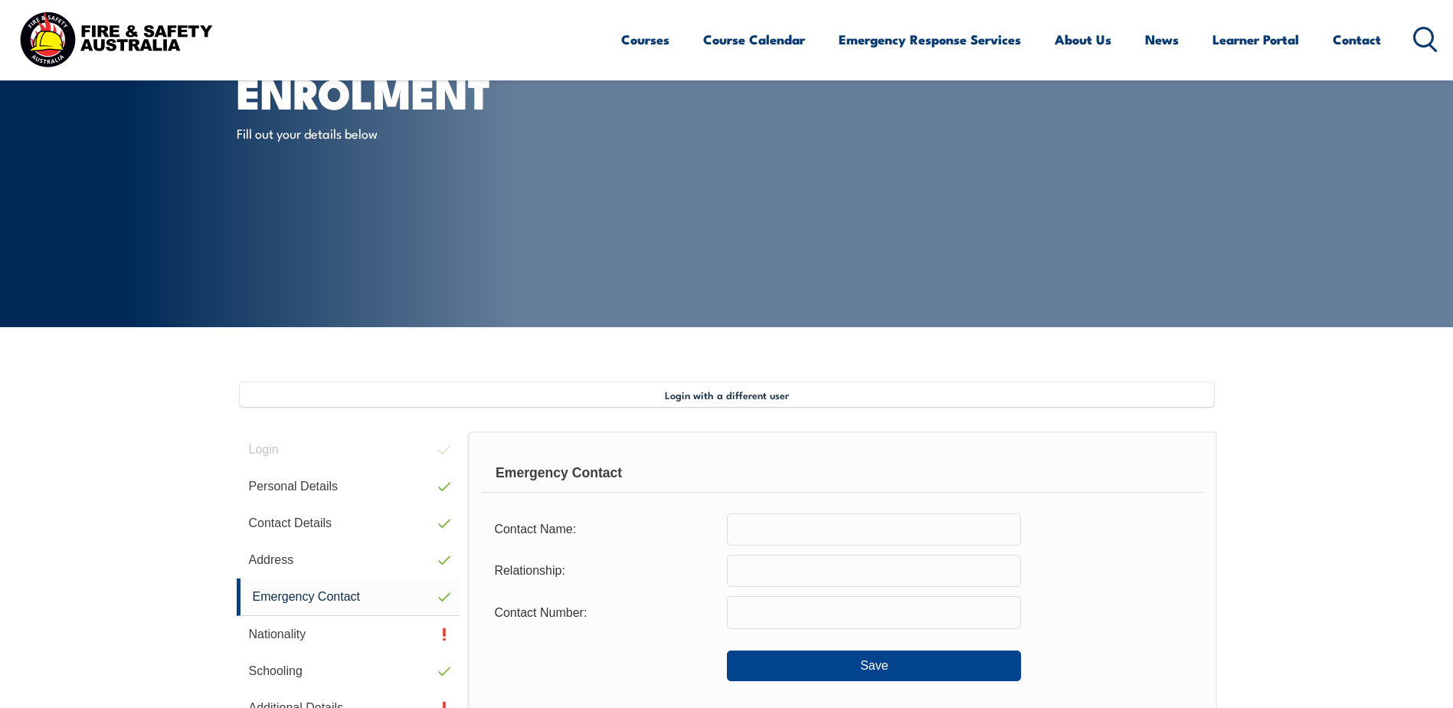
scroll to position [111, 0]
click at [759, 532] on input "text" at bounding box center [874, 530] width 294 height 32
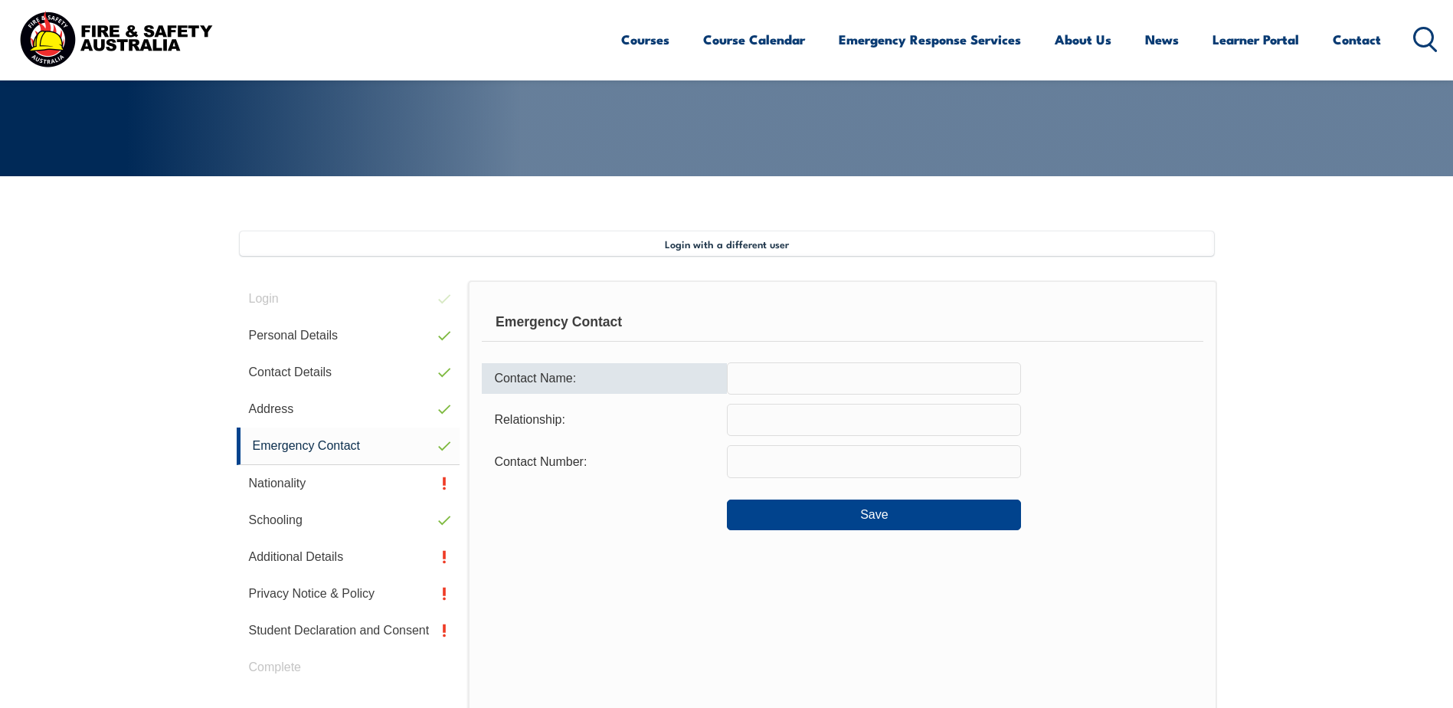
scroll to position [264, 0]
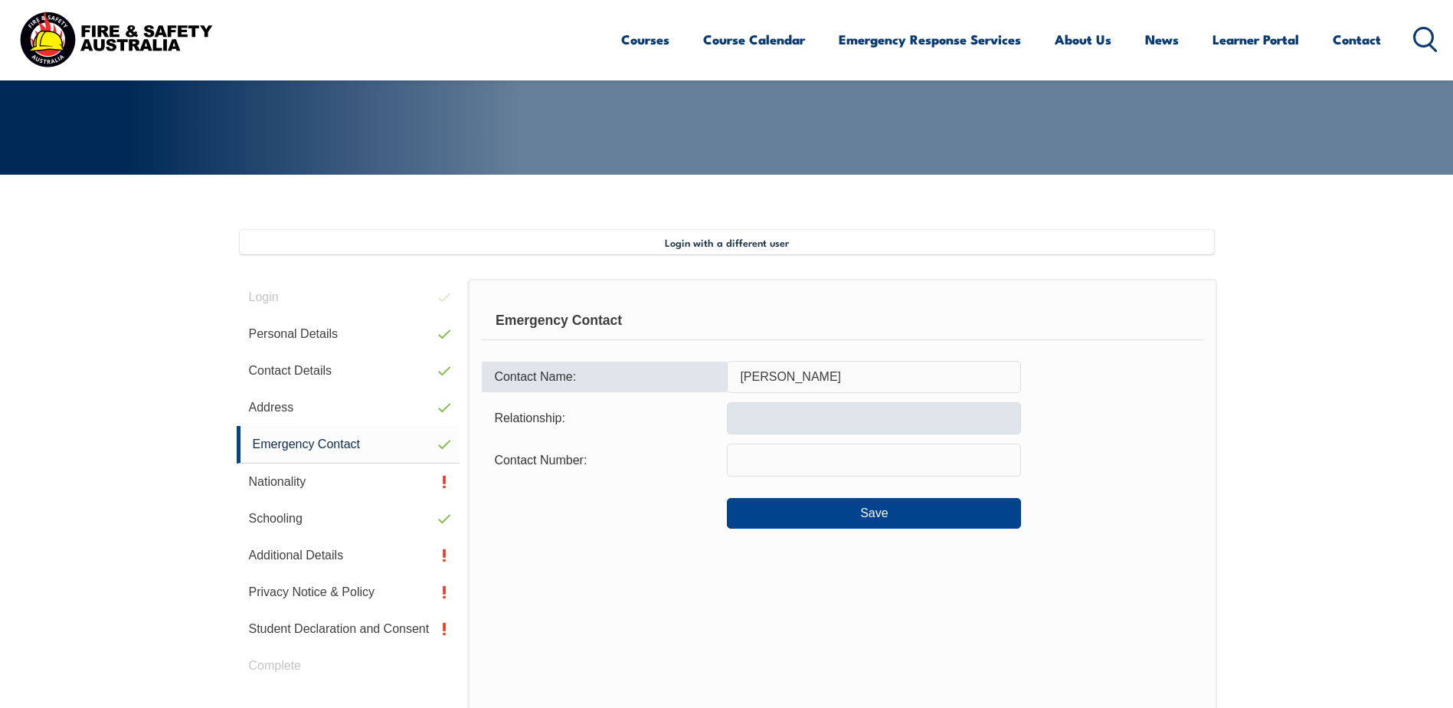
type input "[PERSON_NAME]"
click at [798, 425] on input "text" at bounding box center [874, 418] width 294 height 32
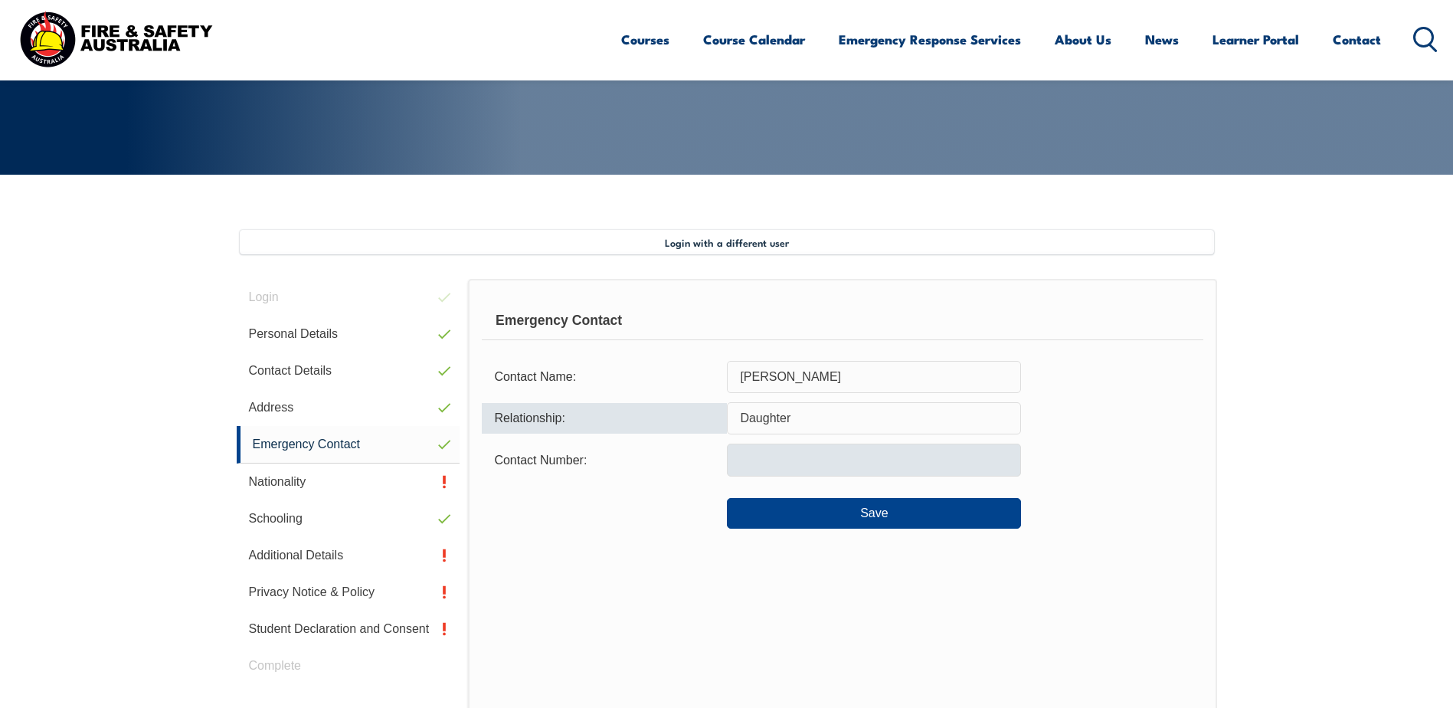
type input "Daughter"
click at [785, 470] on input "text" at bounding box center [874, 460] width 294 height 32
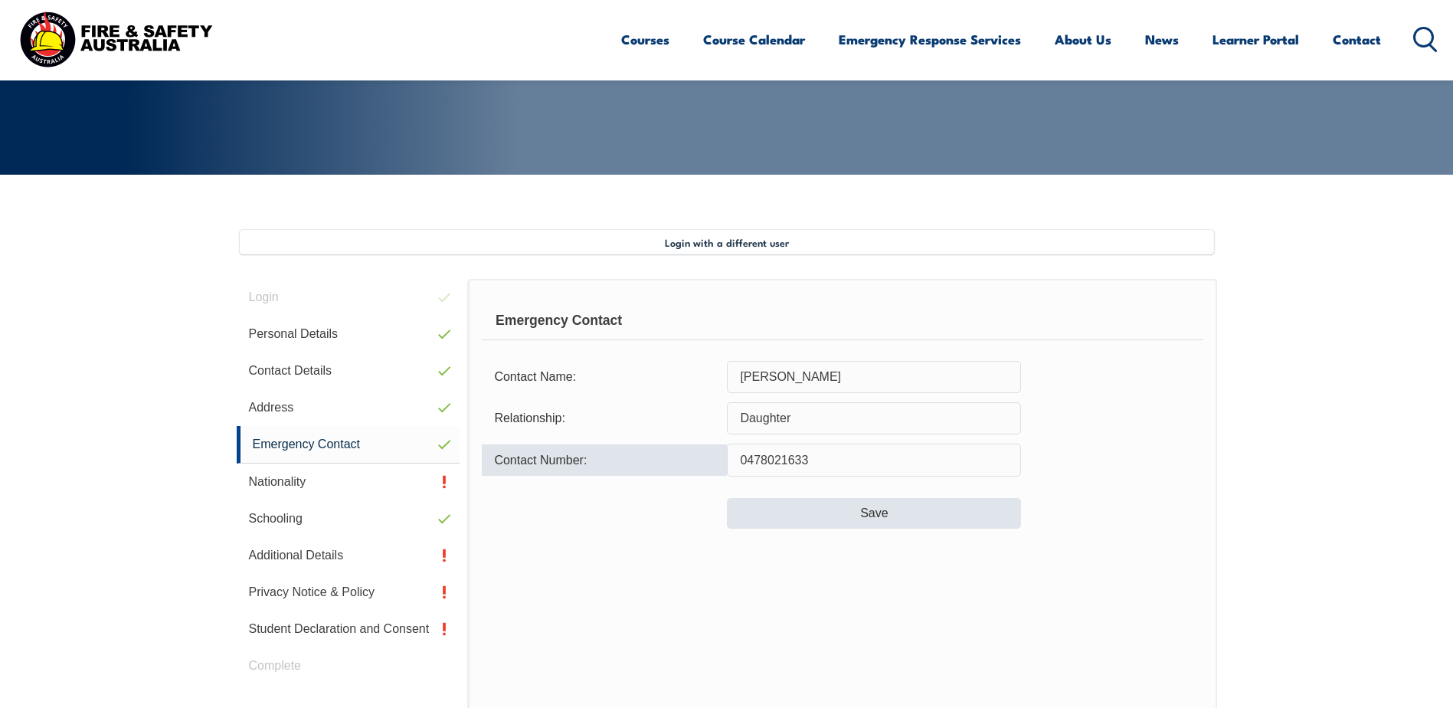
type input "0478021633"
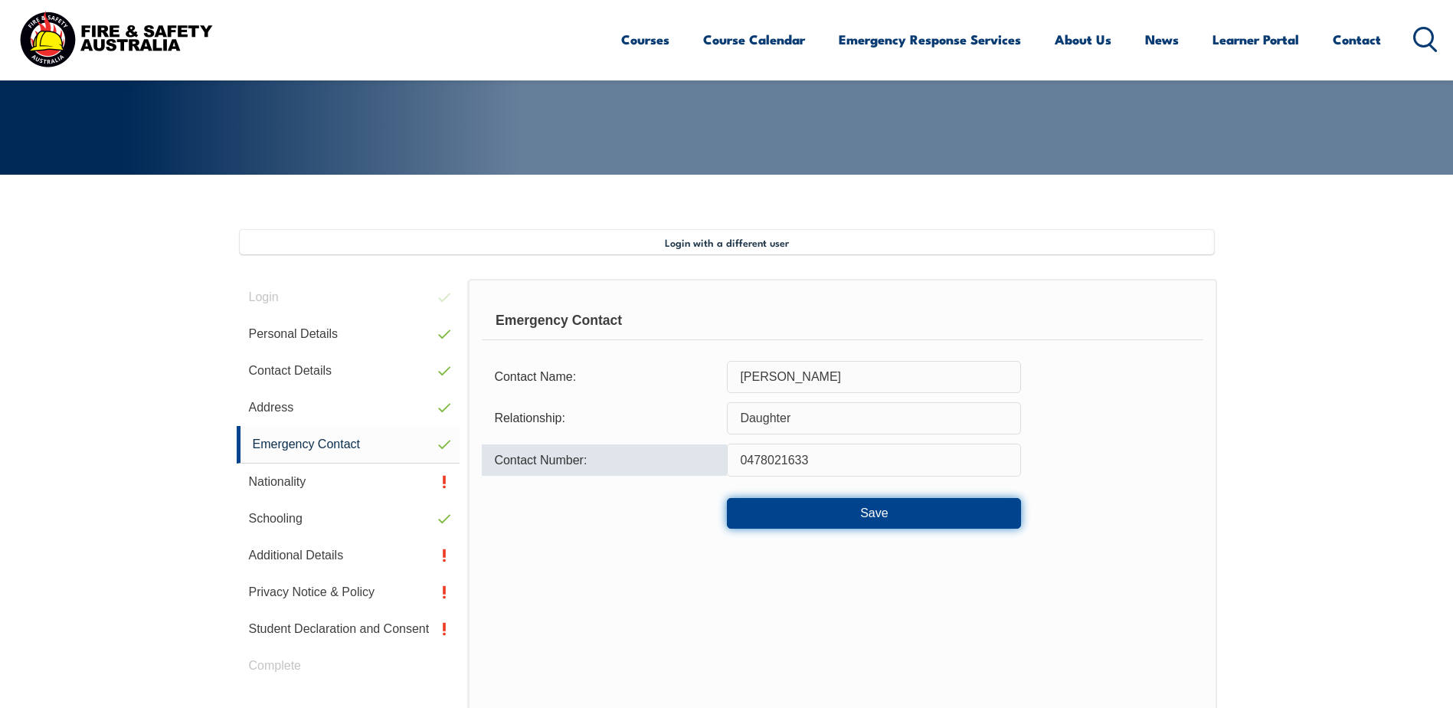
click at [876, 513] on button "Save" at bounding box center [874, 513] width 294 height 31
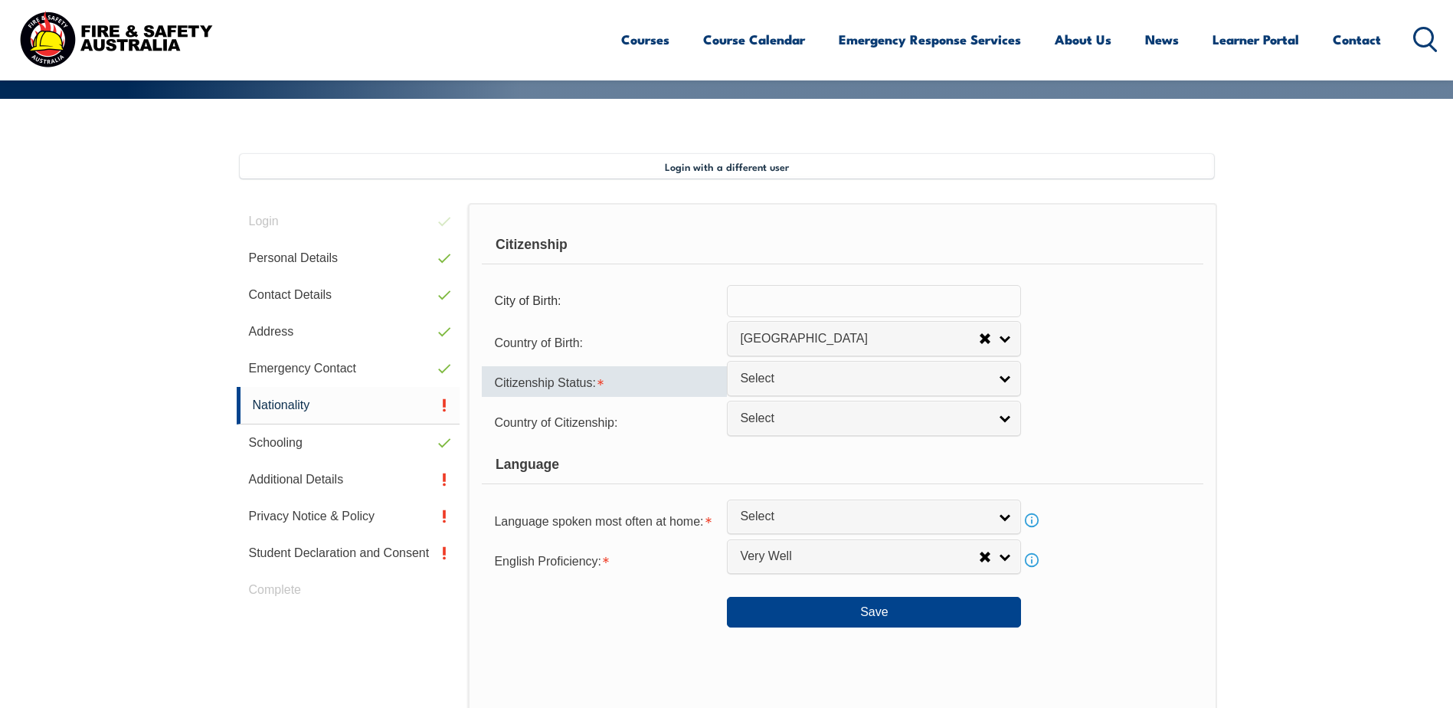
scroll to position [418, 0]
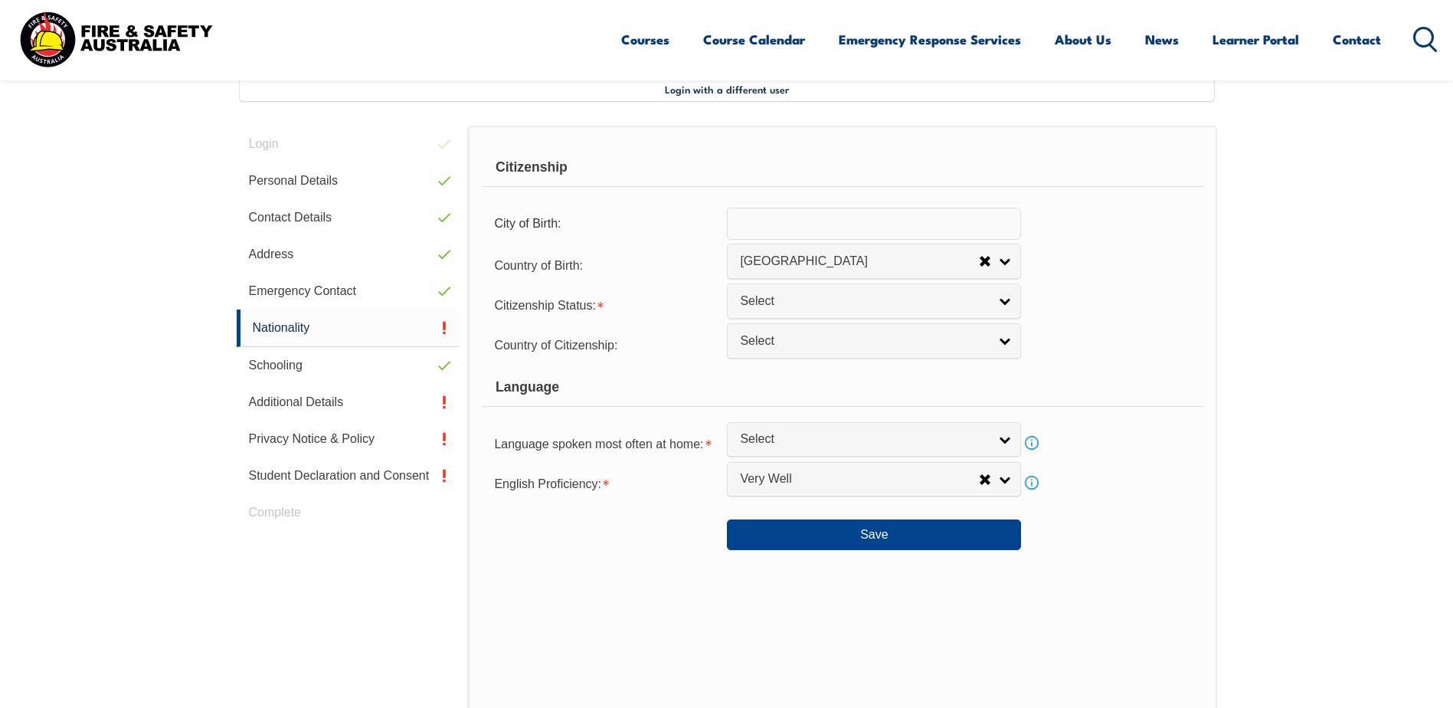
click at [757, 231] on input "text" at bounding box center [874, 224] width 294 height 32
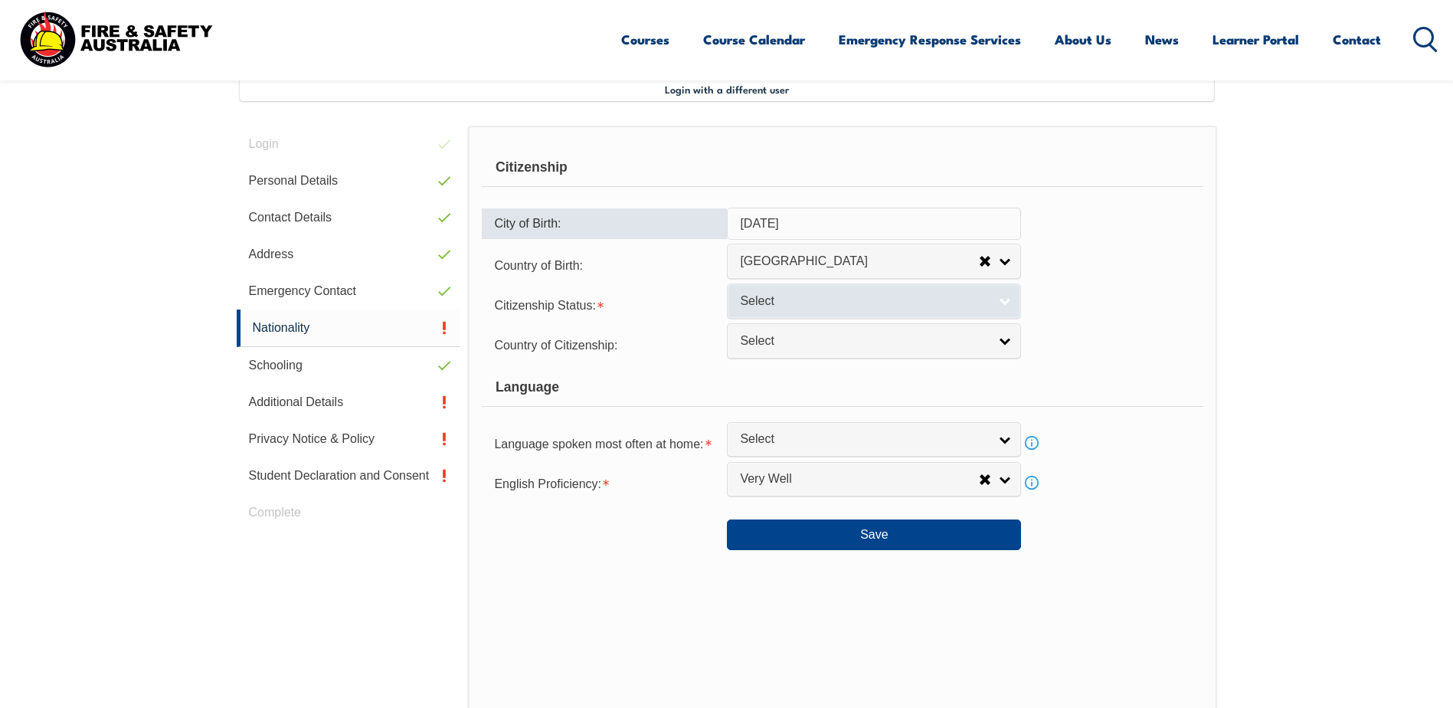
type input "[DATE]"
click at [1001, 303] on link "Select" at bounding box center [874, 300] width 294 height 34
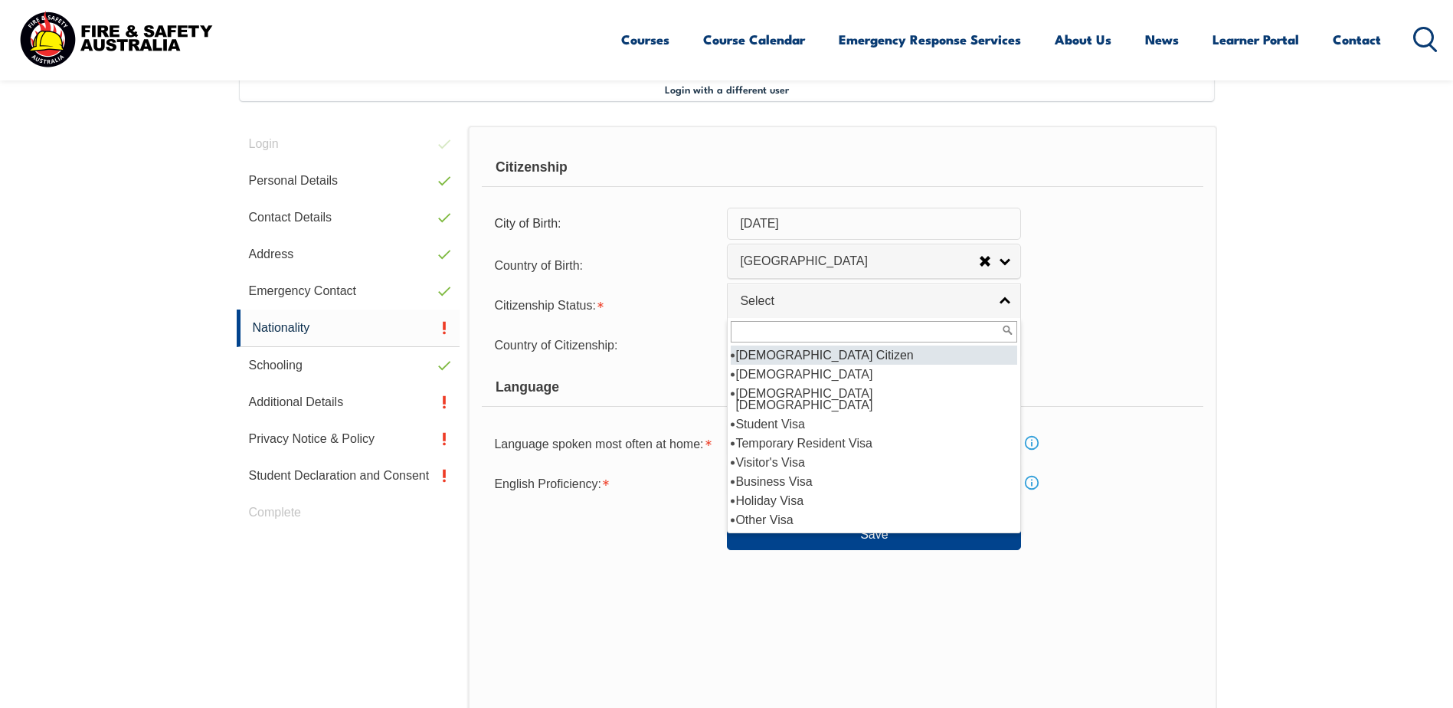
click at [775, 358] on li "[DEMOGRAPHIC_DATA] Citizen" at bounding box center [874, 355] width 287 height 19
select select "1"
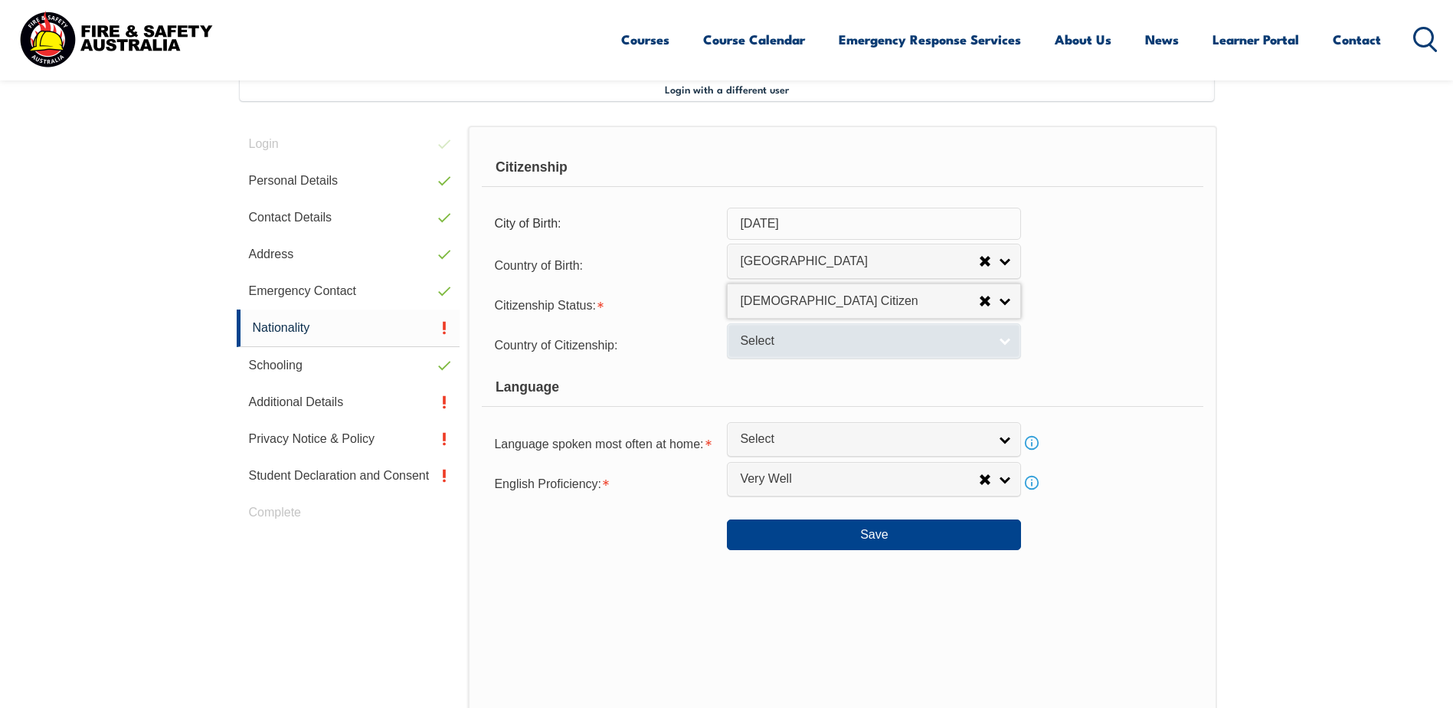
click at [1003, 345] on link "Select" at bounding box center [874, 340] width 294 height 34
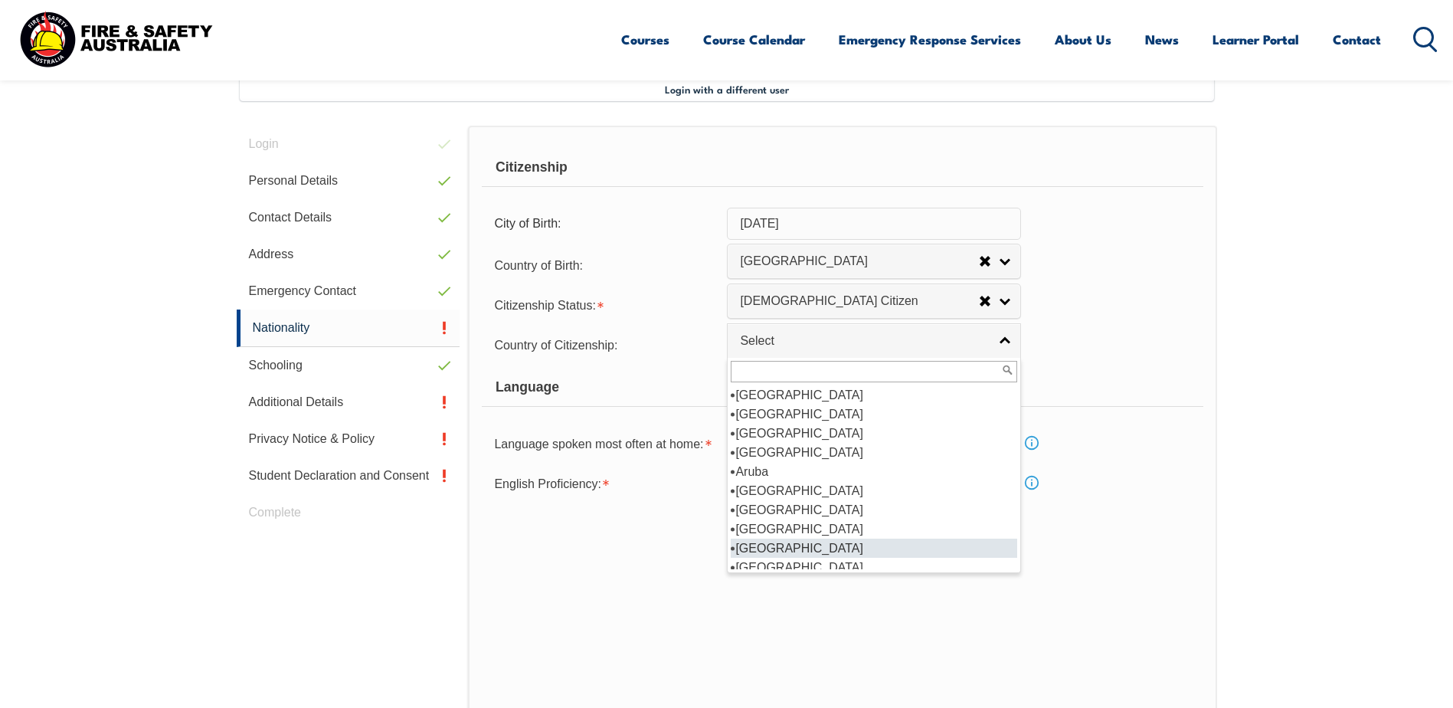
scroll to position [161, 0]
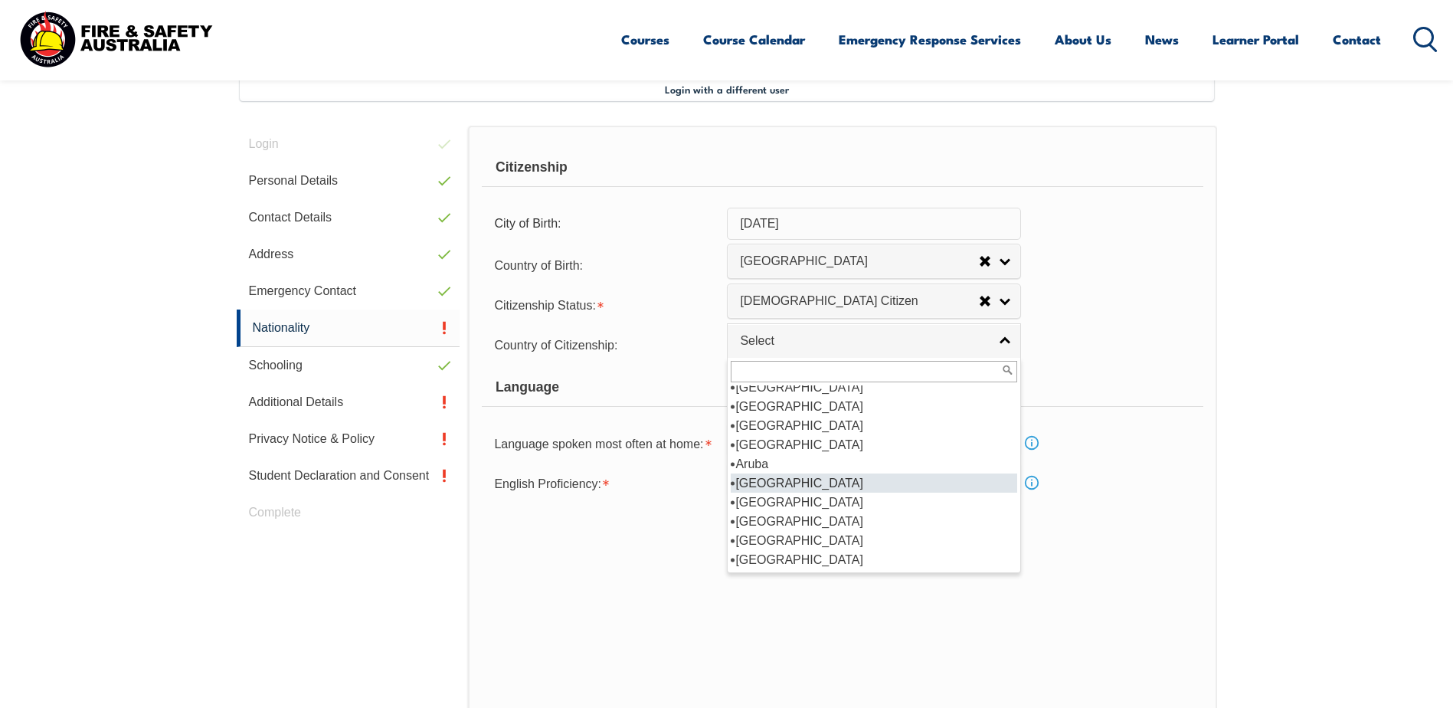
click at [757, 485] on li "[GEOGRAPHIC_DATA]" at bounding box center [874, 482] width 287 height 19
select select "1101"
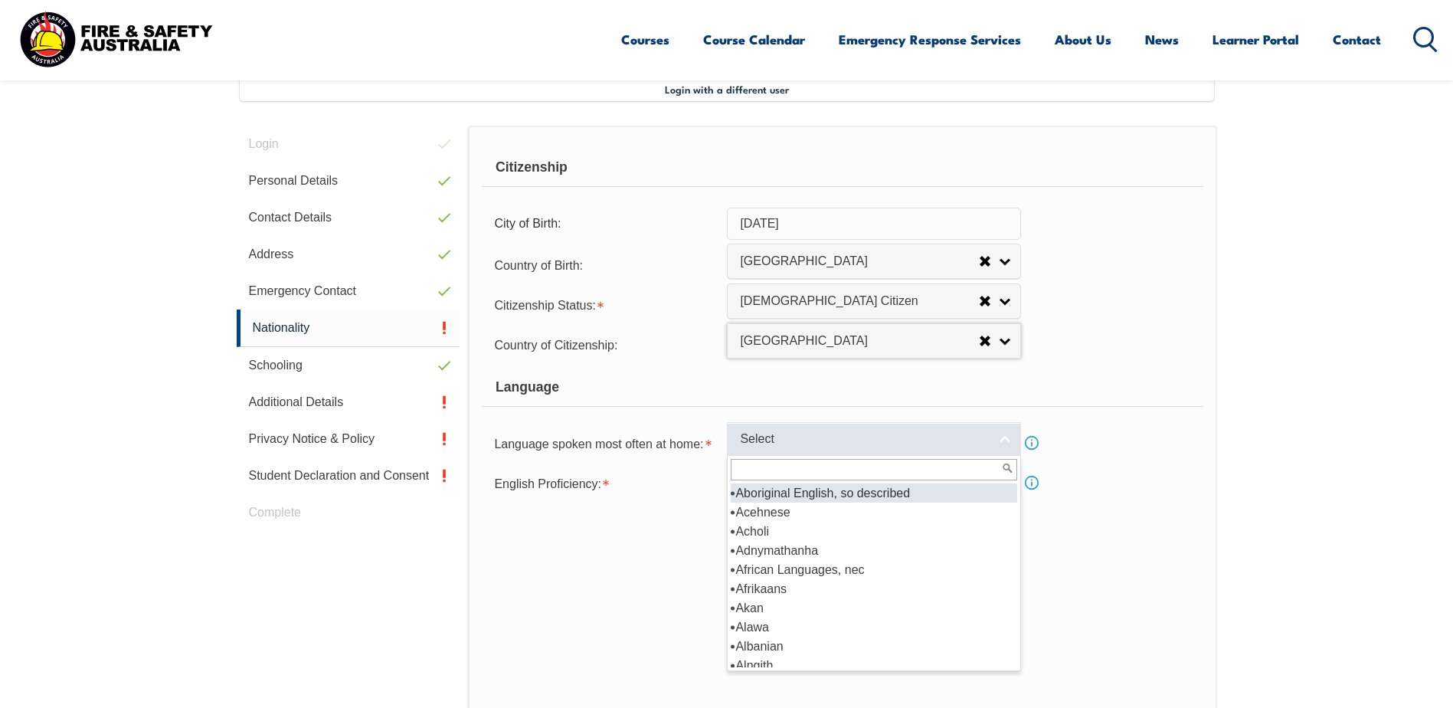
click at [761, 435] on span "Select" at bounding box center [864, 439] width 248 height 16
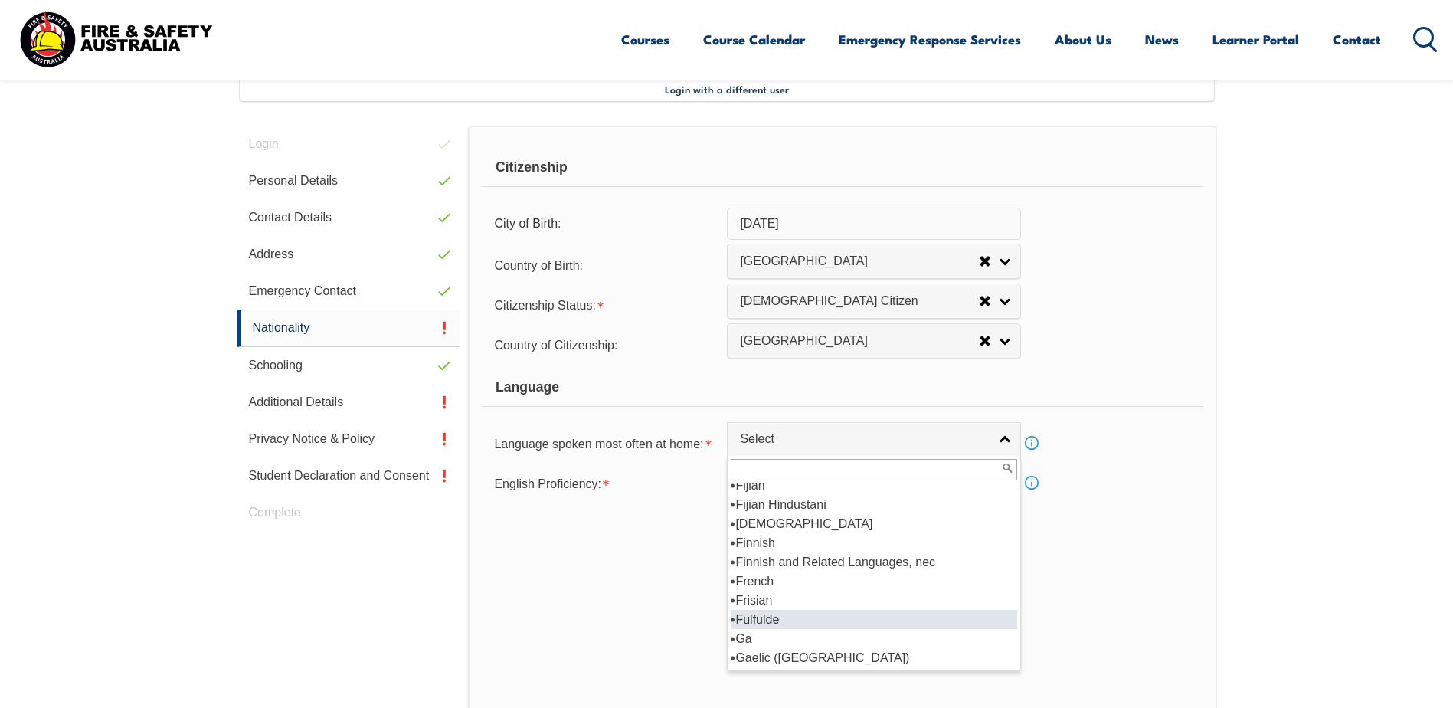
scroll to position [1839, 0]
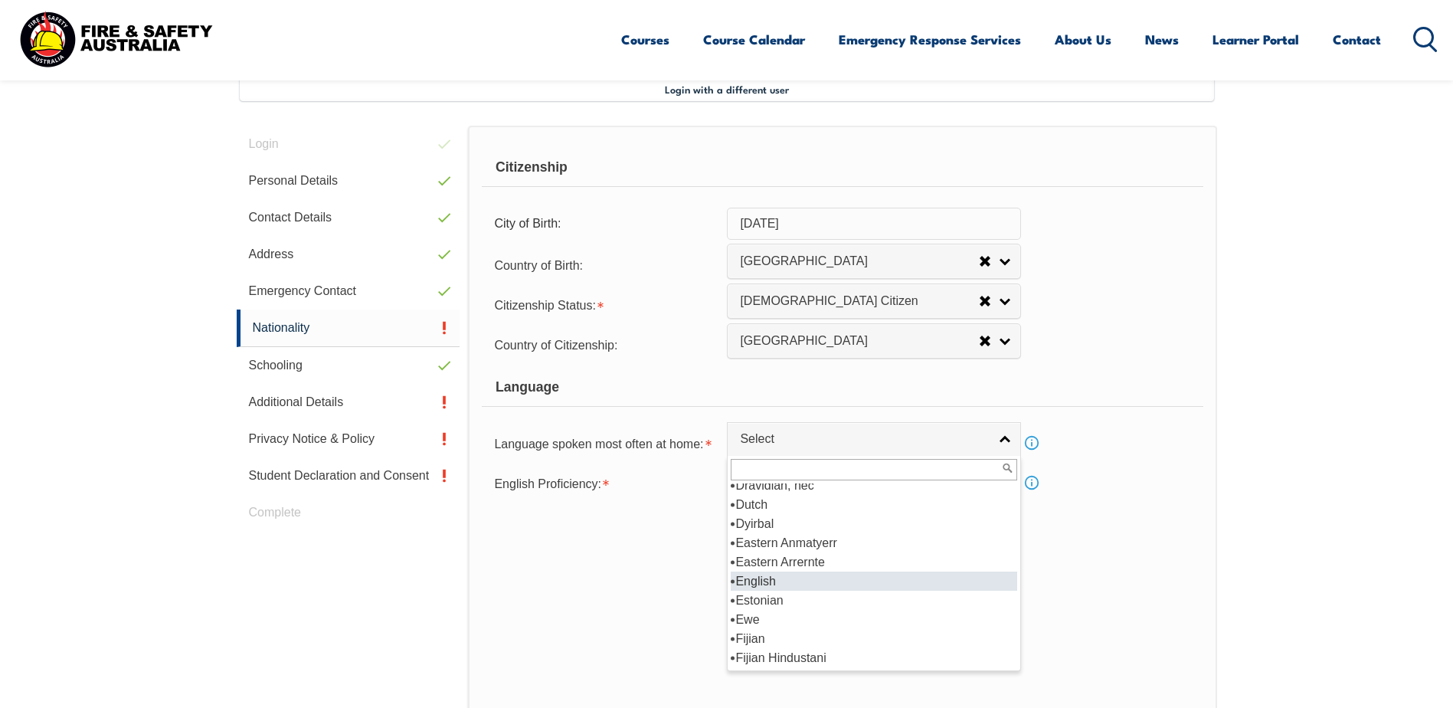
click at [743, 581] on li "English" at bounding box center [874, 581] width 287 height 19
select select "1201"
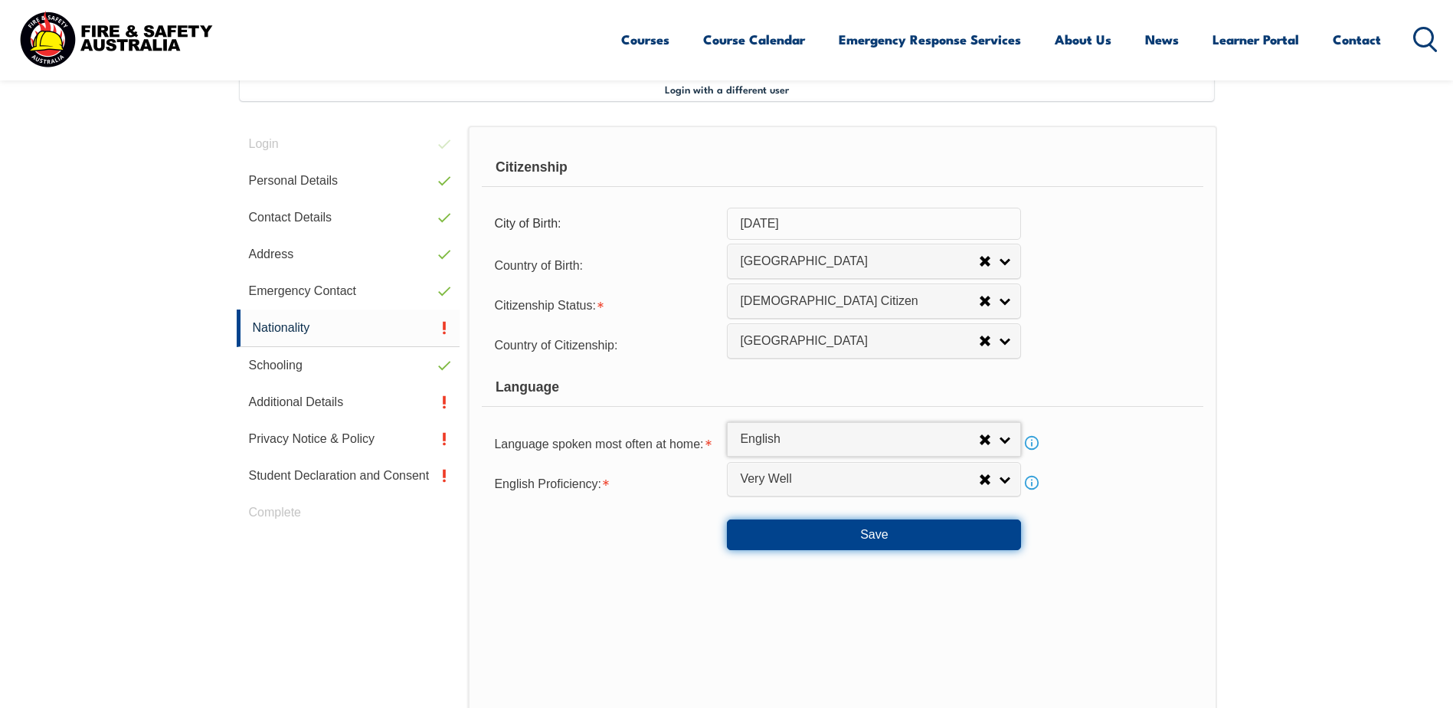
click at [866, 544] on button "Save" at bounding box center [874, 534] width 294 height 31
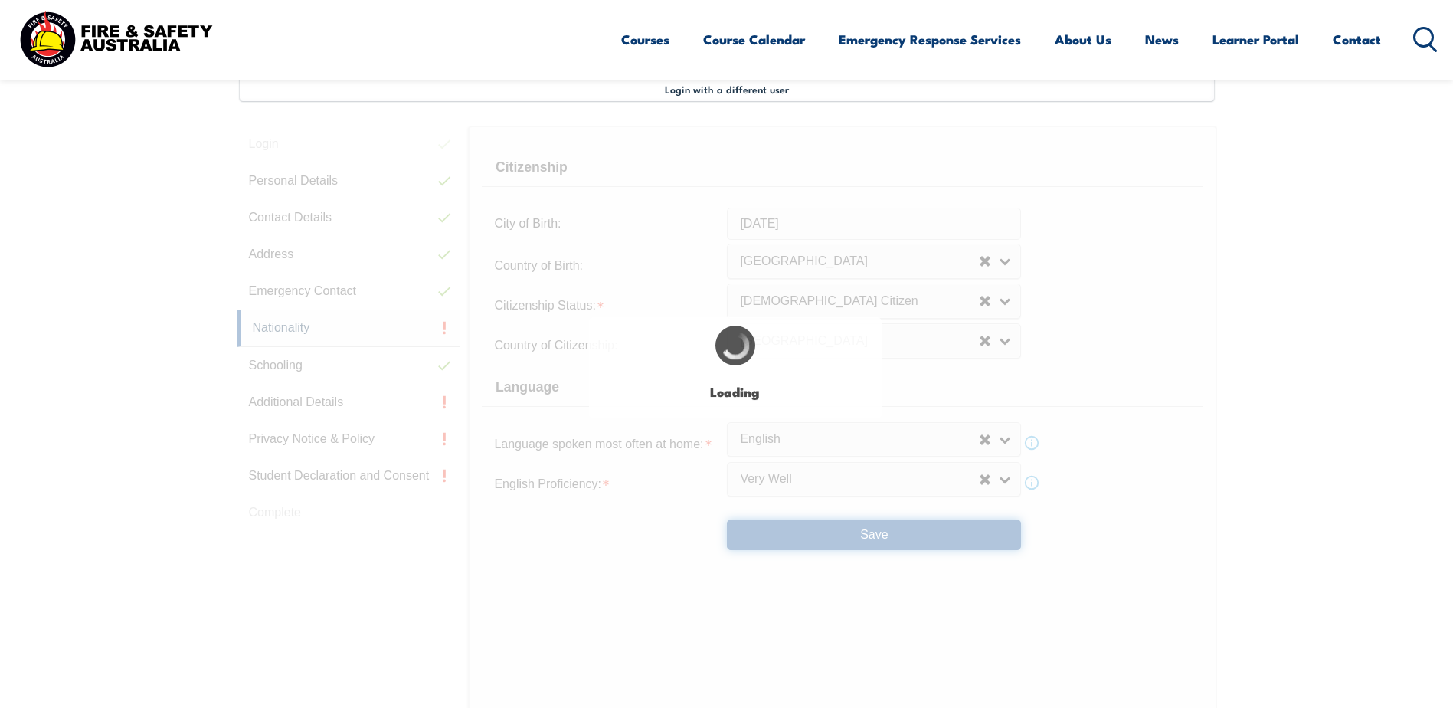
select select "false"
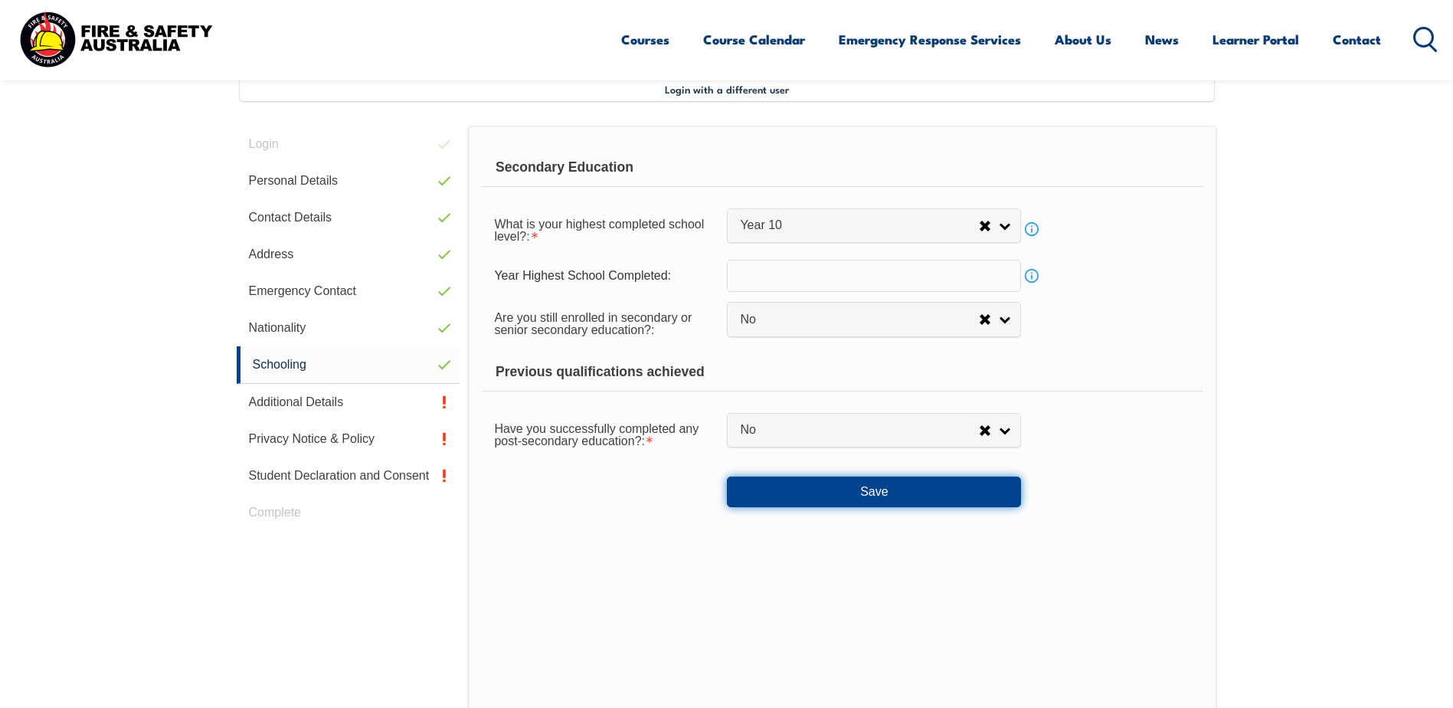
click at [830, 499] on button "Save" at bounding box center [874, 492] width 294 height 31
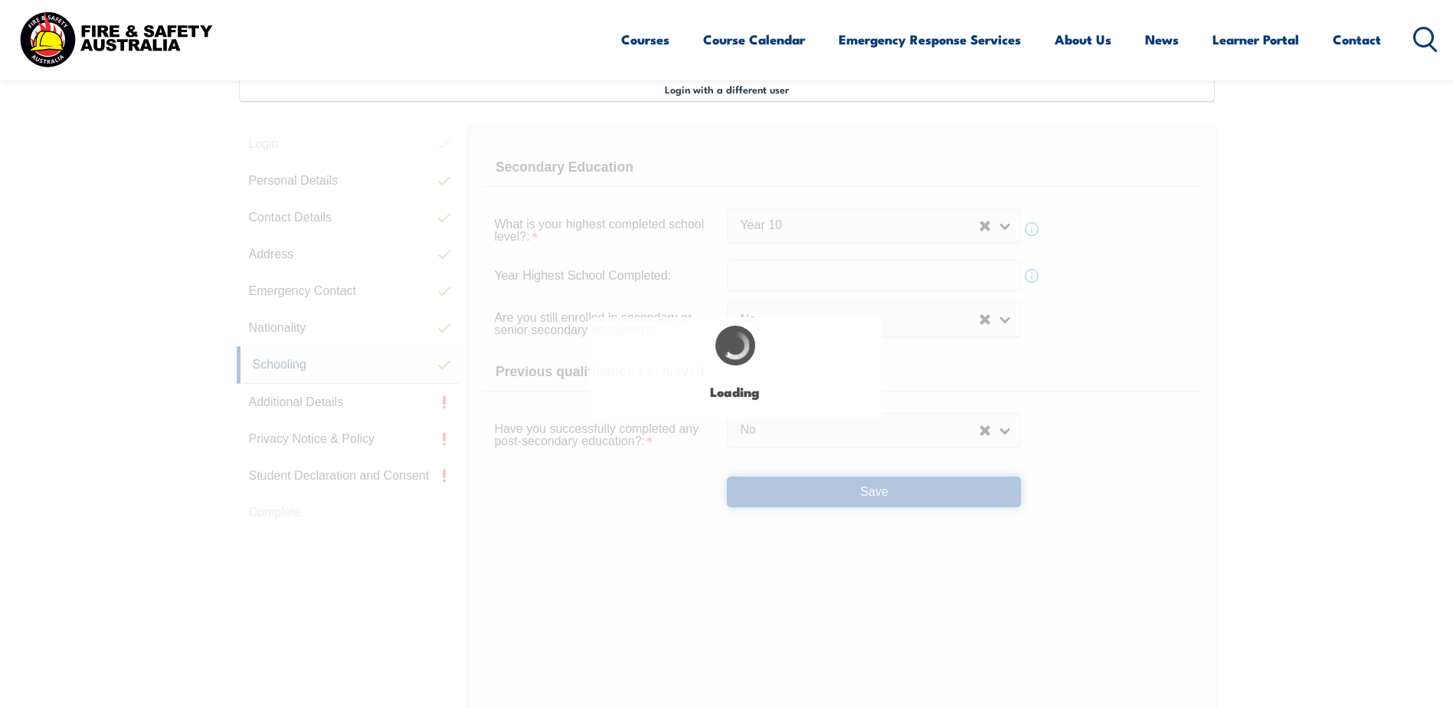
select select
select select "false"
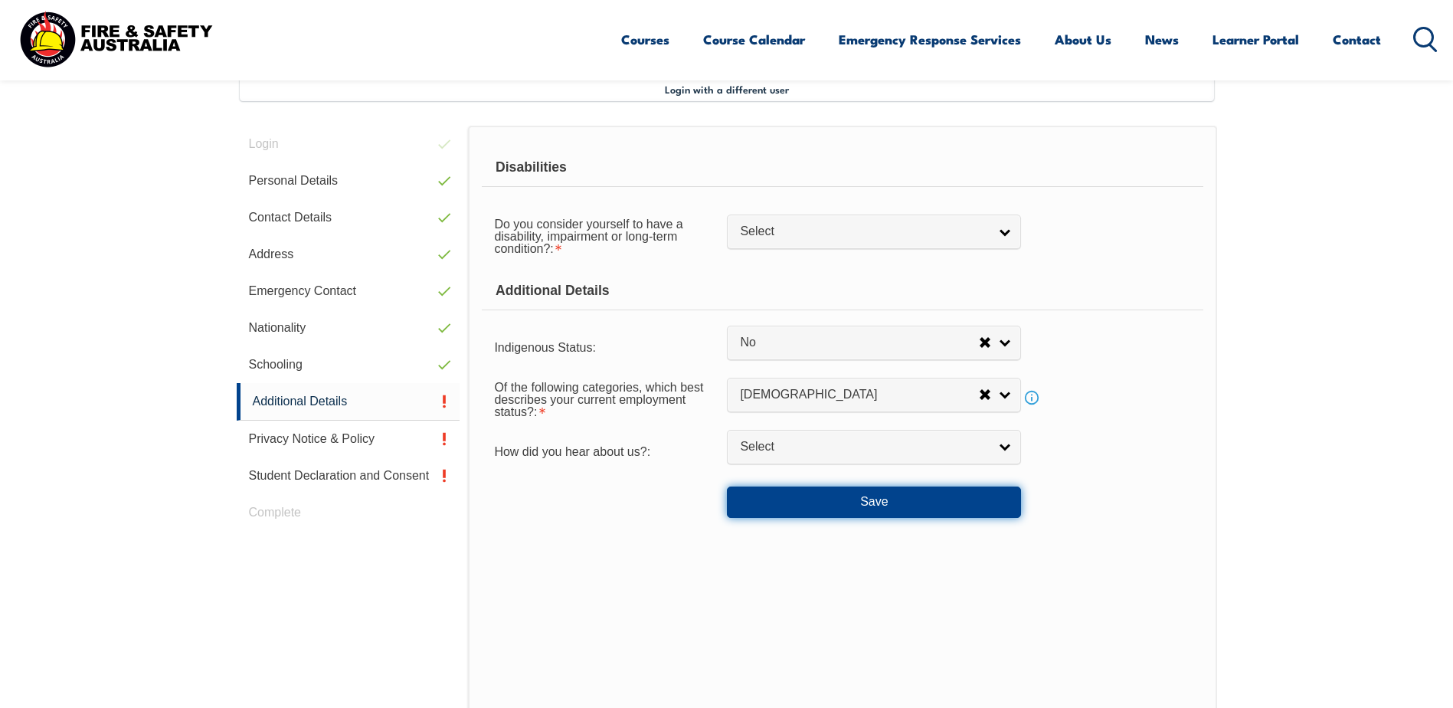
click at [880, 513] on button "Save" at bounding box center [874, 501] width 294 height 31
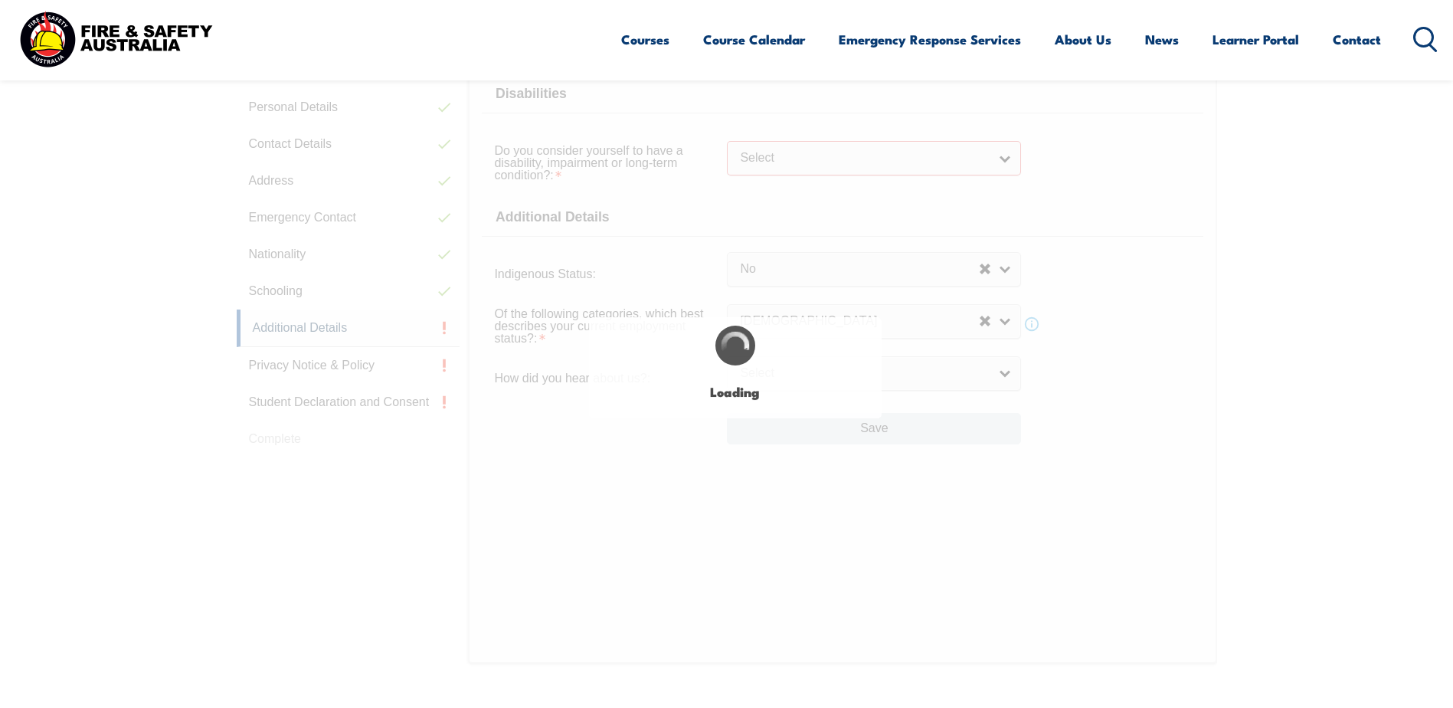
select select
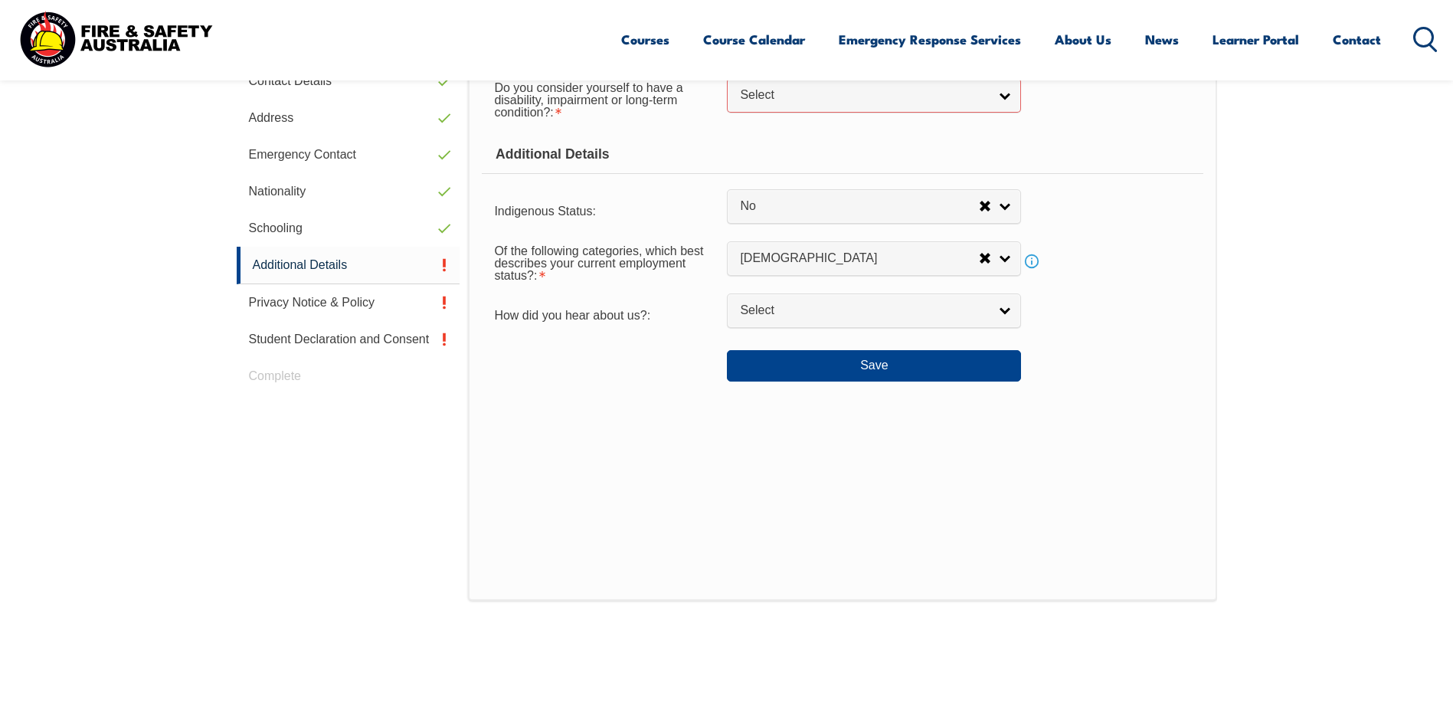
scroll to position [401, 0]
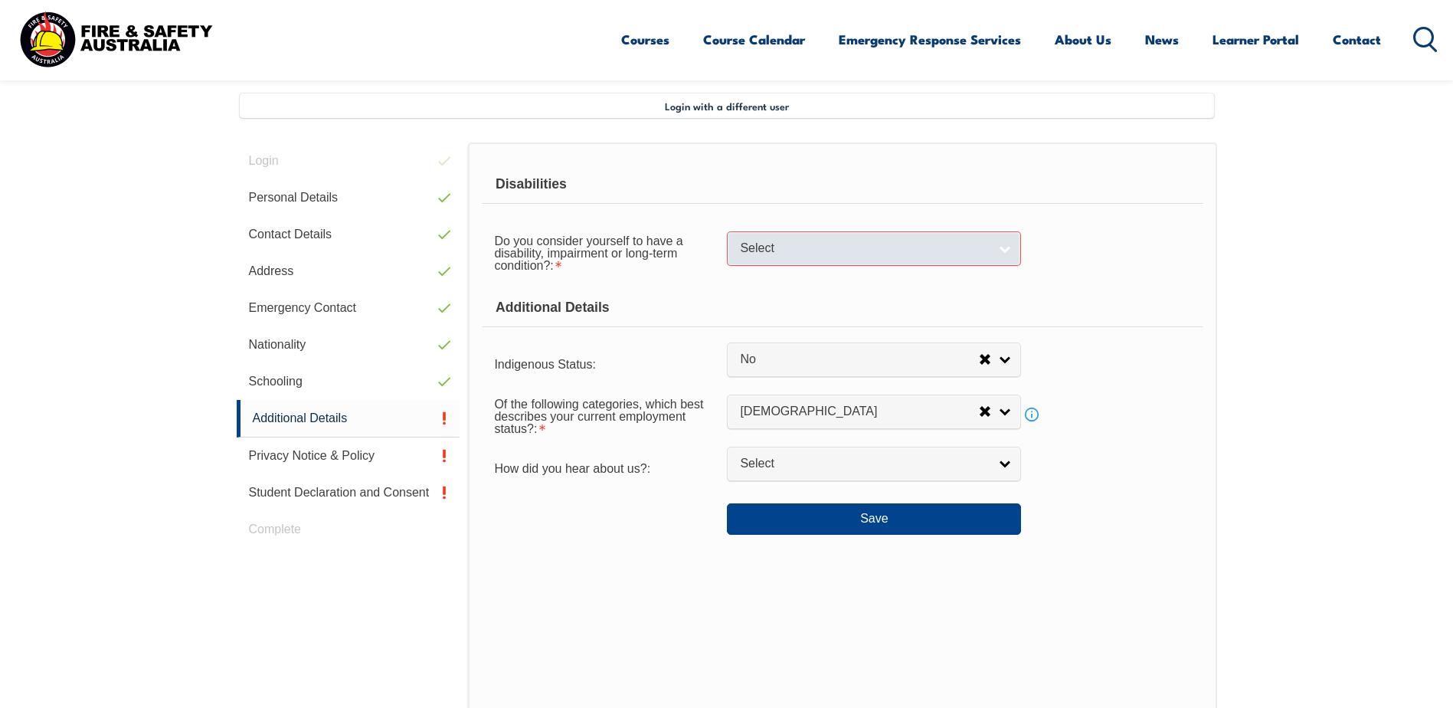
click at [1008, 254] on link "Select" at bounding box center [874, 248] width 294 height 34
click at [757, 277] on li "No" at bounding box center [874, 274] width 287 height 19
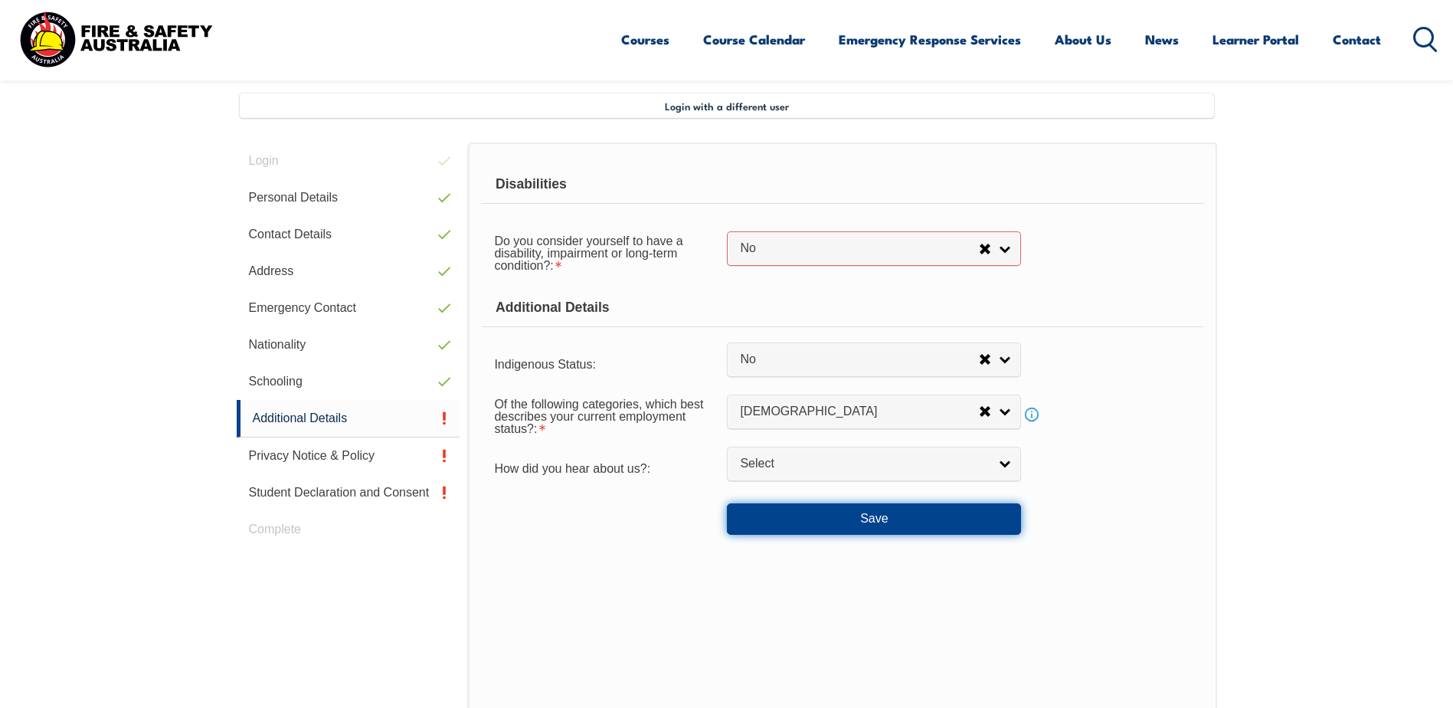
click at [880, 523] on button "Save" at bounding box center [874, 518] width 294 height 31
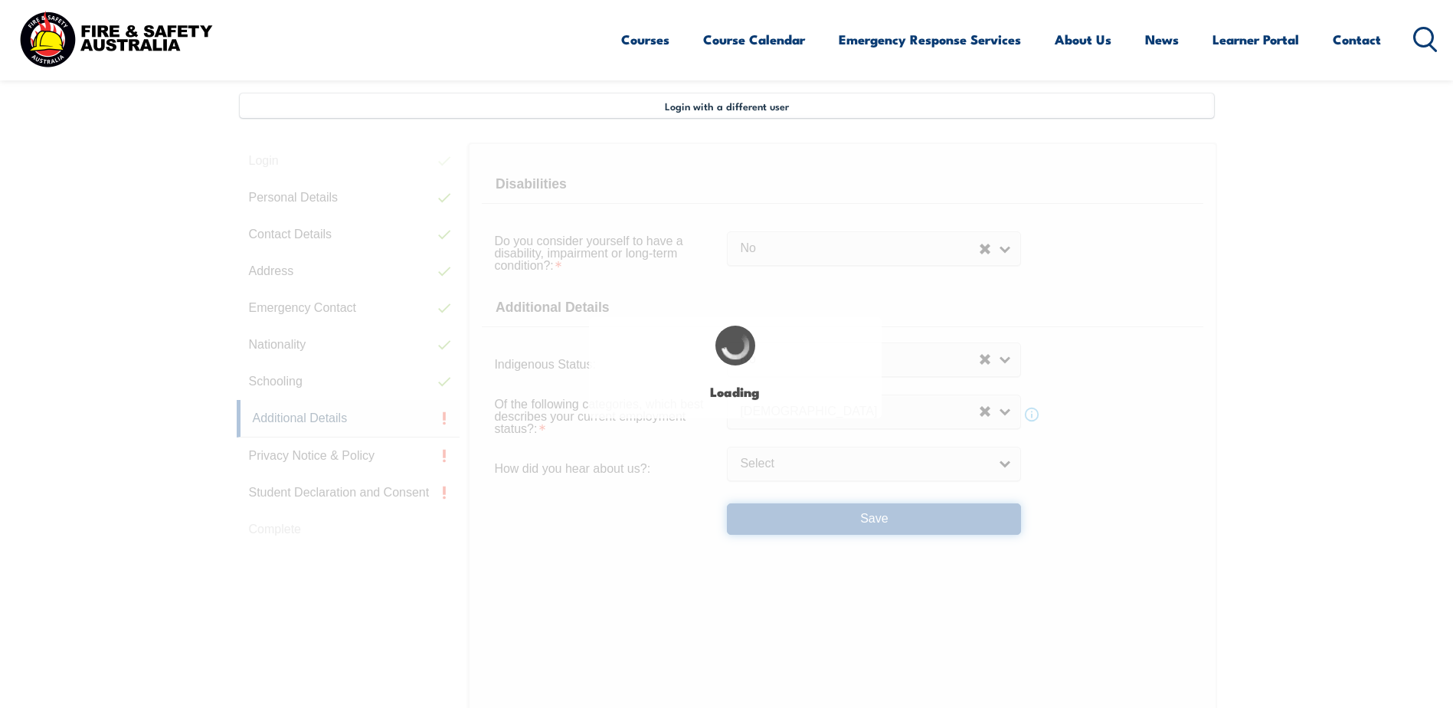
select select "false"
select select
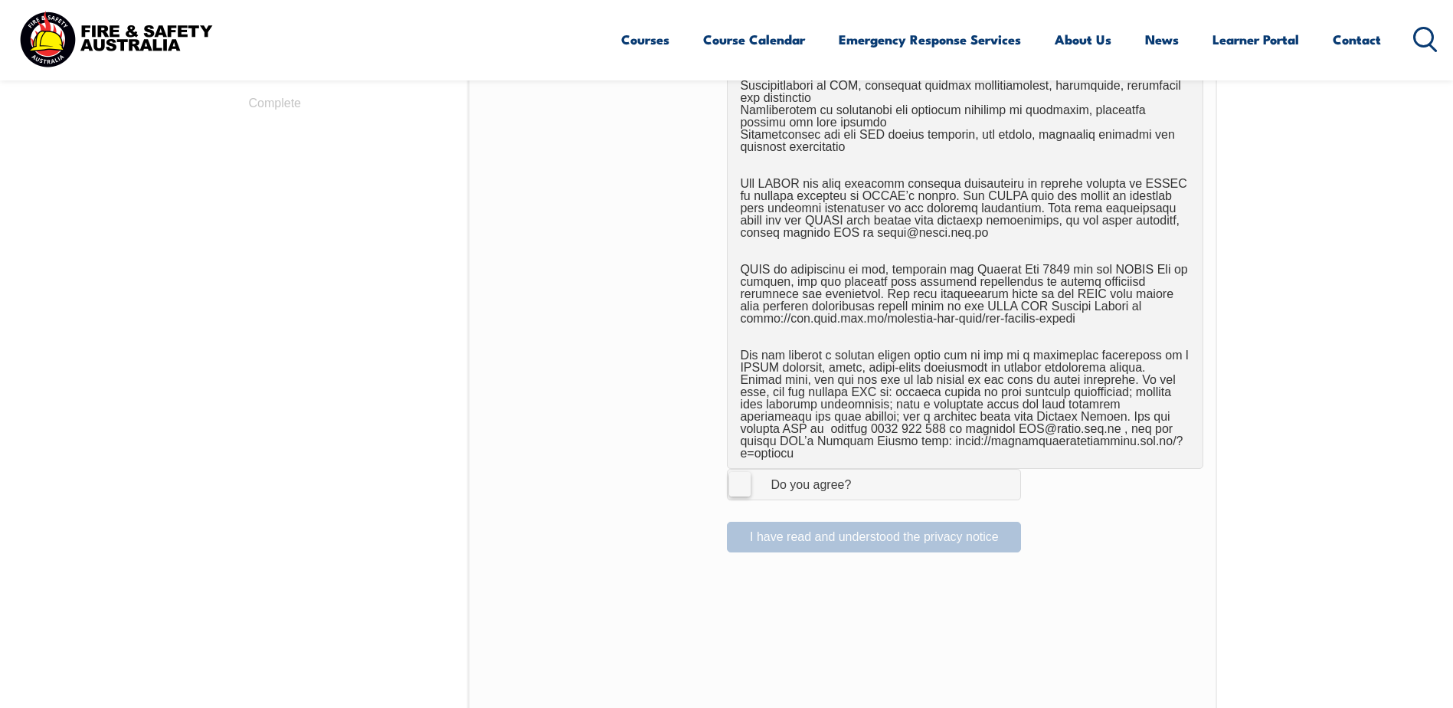
scroll to position [954, 0]
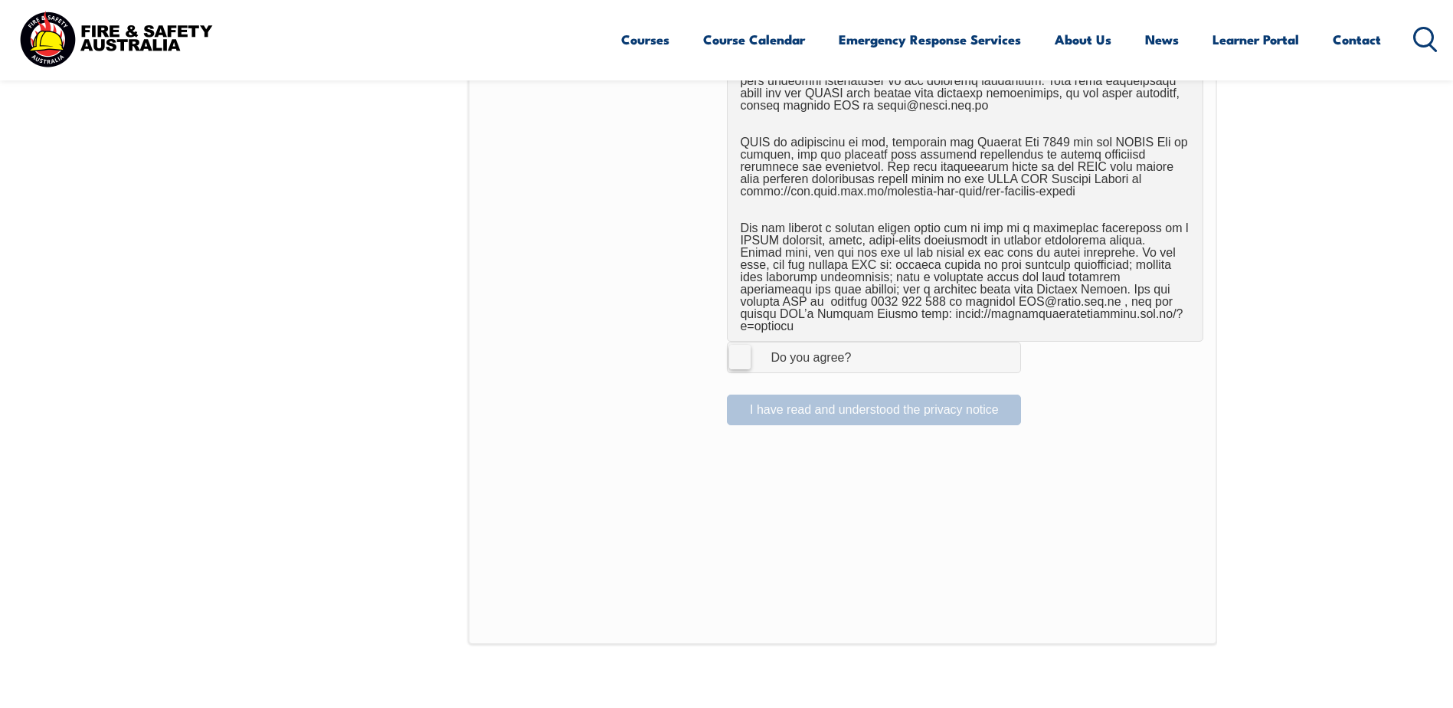
click at [728, 342] on span "I Agree Do you agree?" at bounding box center [796, 356] width 136 height 29
click at [863, 342] on input "I Agree Do you agree?" at bounding box center [876, 356] width 26 height 29
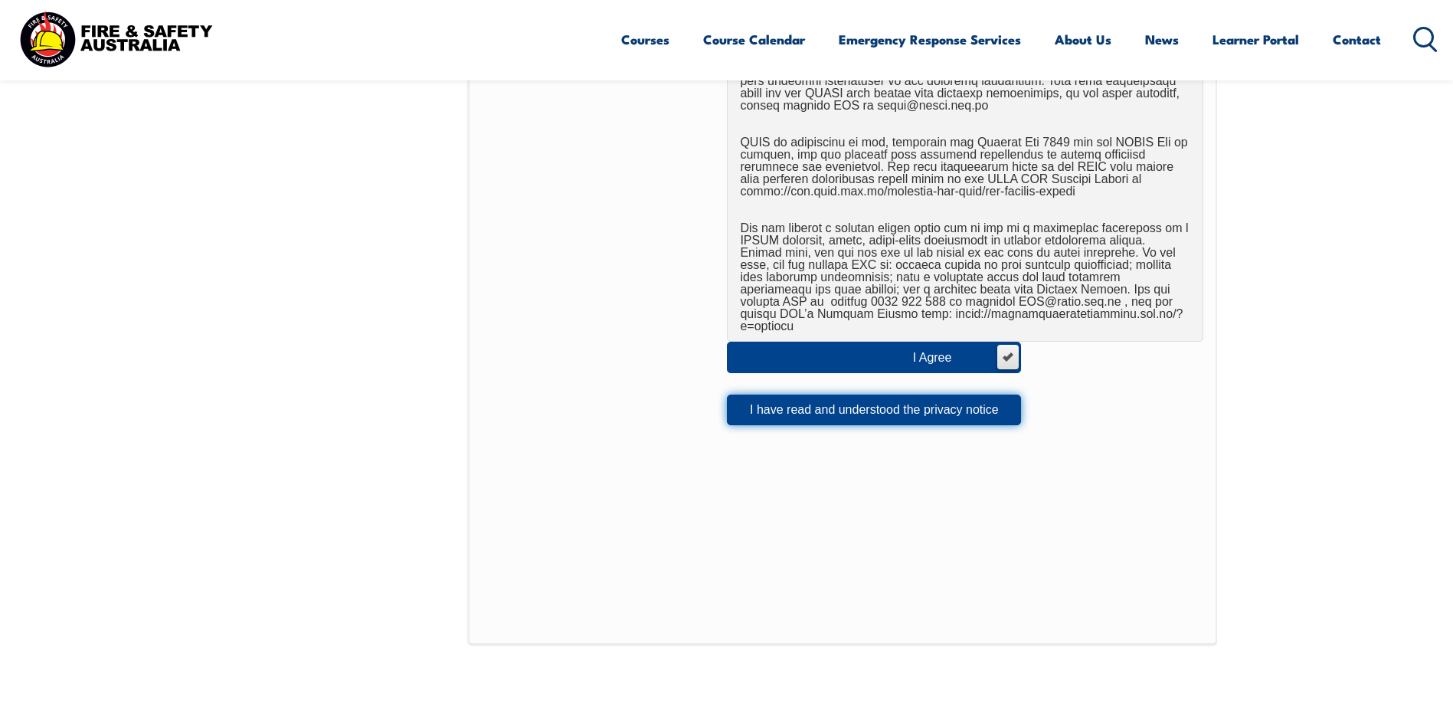
click at [796, 402] on button "I have read and understood the privacy notice" at bounding box center [874, 410] width 294 height 31
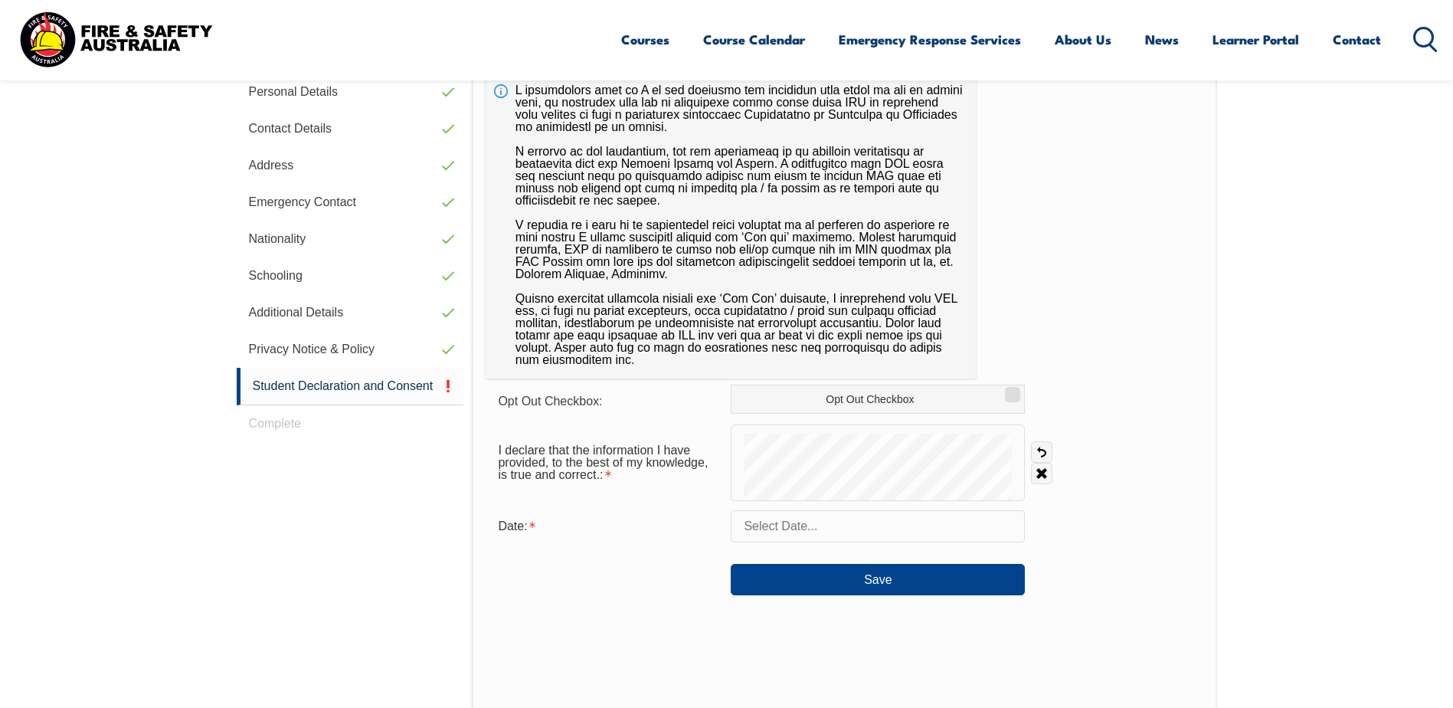
scroll to position [418, 0]
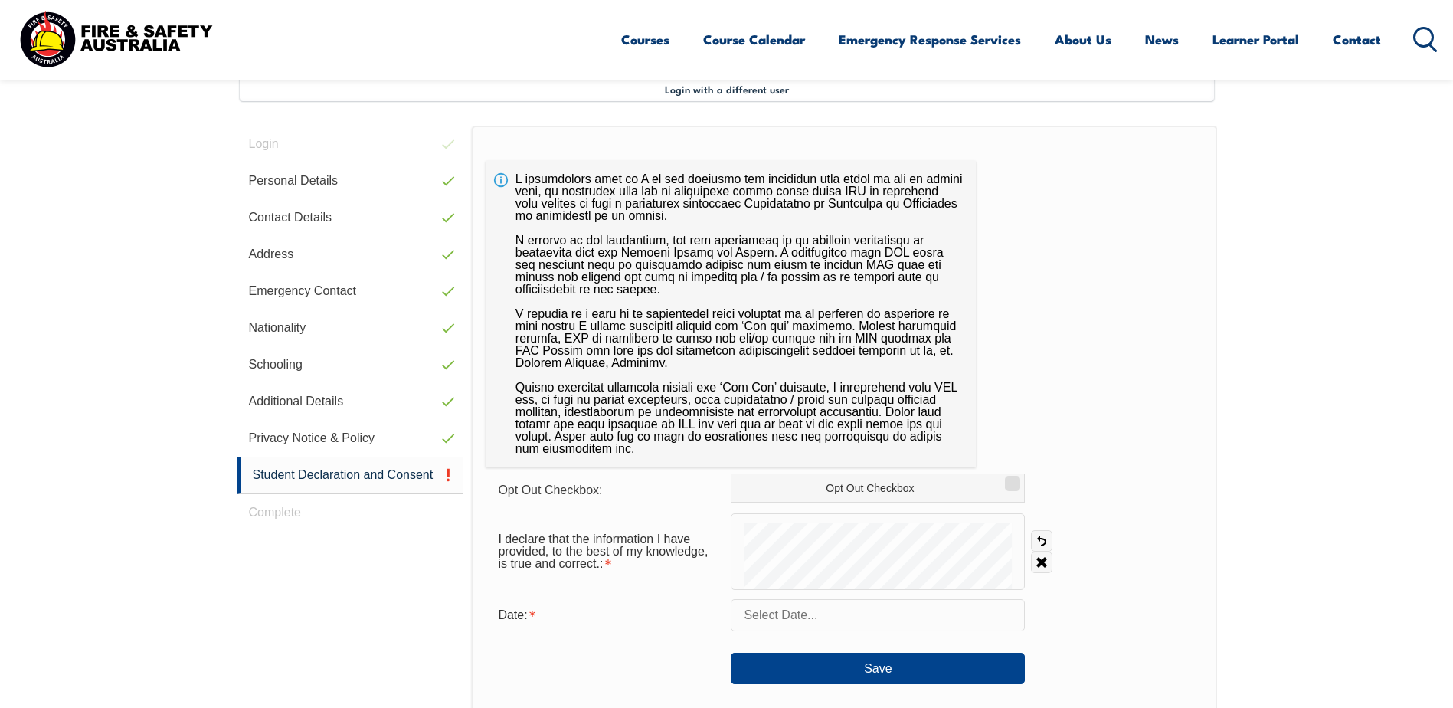
click at [774, 620] on input "text" at bounding box center [878, 615] width 294 height 32
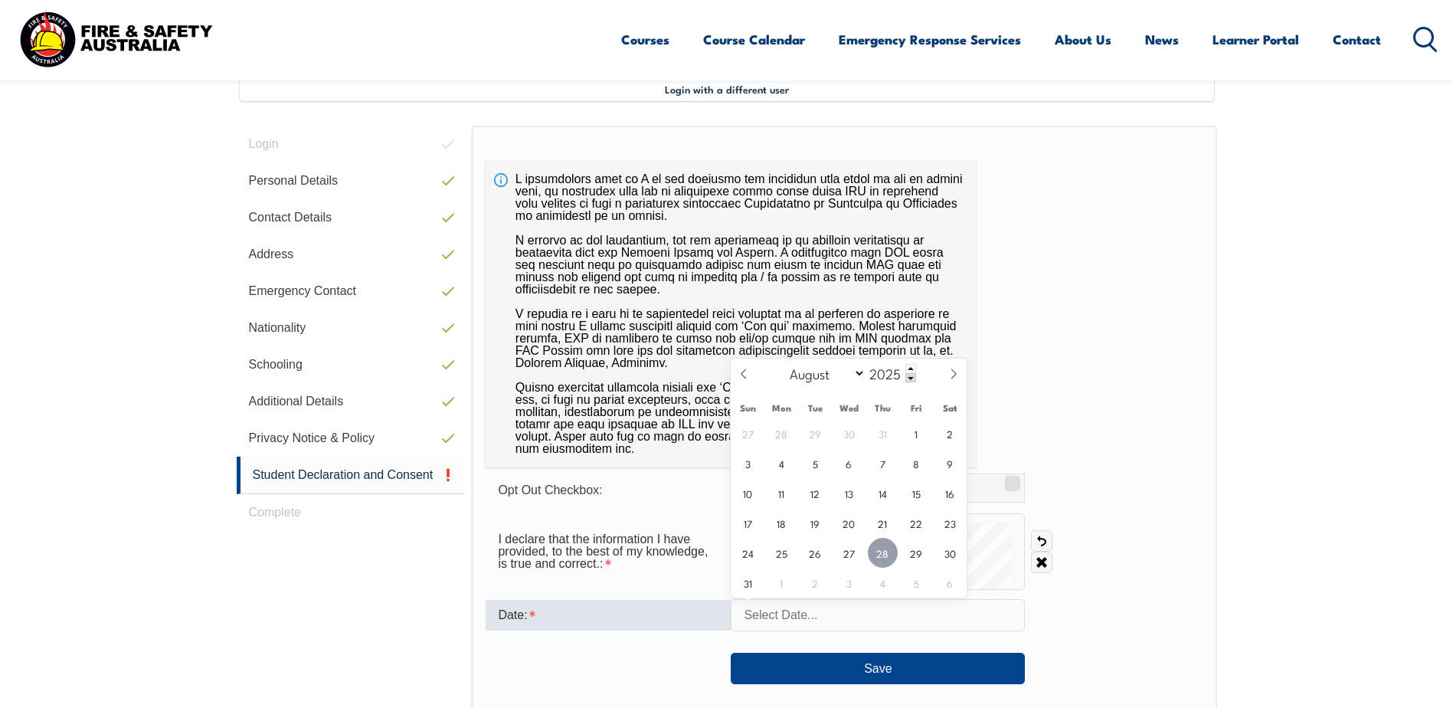
click at [880, 556] on span "28" at bounding box center [883, 553] width 30 height 30
type input "[DATE]"
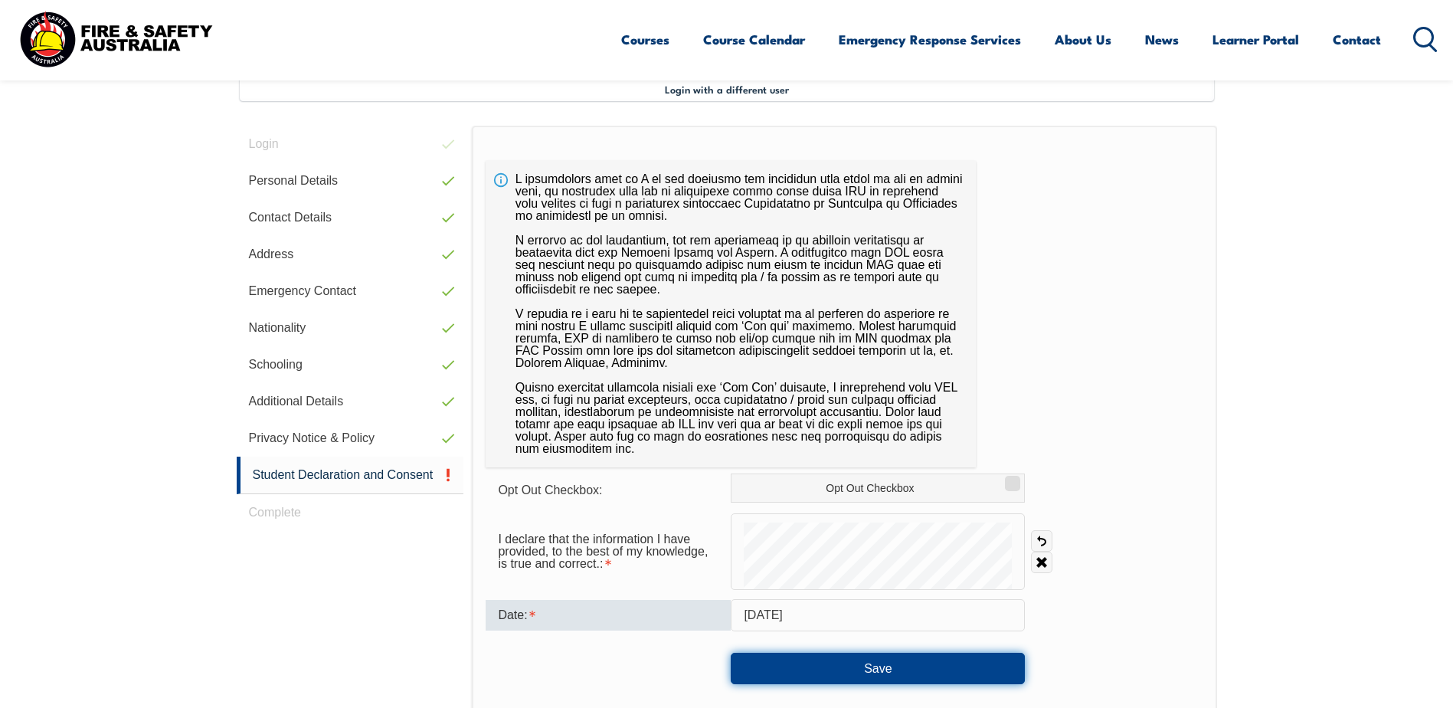
click at [880, 674] on button "Save" at bounding box center [878, 668] width 294 height 31
